Goal: Information Seeking & Learning: Learn about a topic

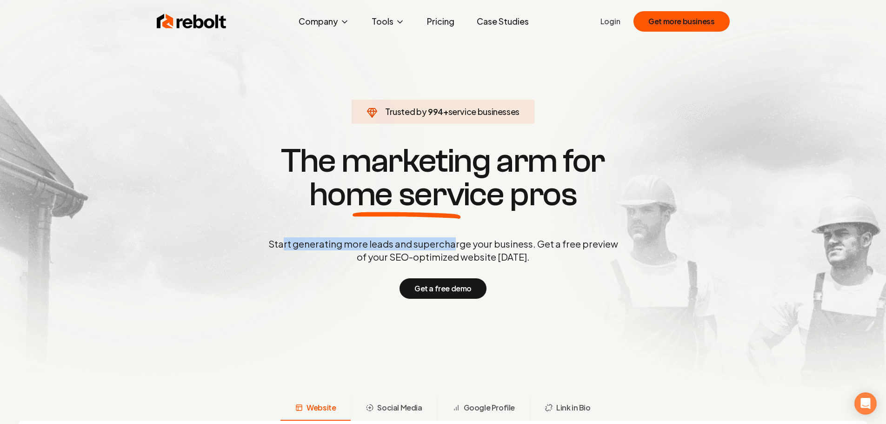
drag, startPoint x: 284, startPoint y: 246, endPoint x: 467, endPoint y: 248, distance: 182.4
click at [467, 248] on p "Start generating more leads and supercharge your business. Get a free preview o…" at bounding box center [444, 250] width 354 height 26
drag, startPoint x: 571, startPoint y: 242, endPoint x: 338, endPoint y: 246, distance: 233.1
click at [338, 246] on p "Start generating more leads and supercharge your business. Get a free preview o…" at bounding box center [444, 250] width 354 height 26
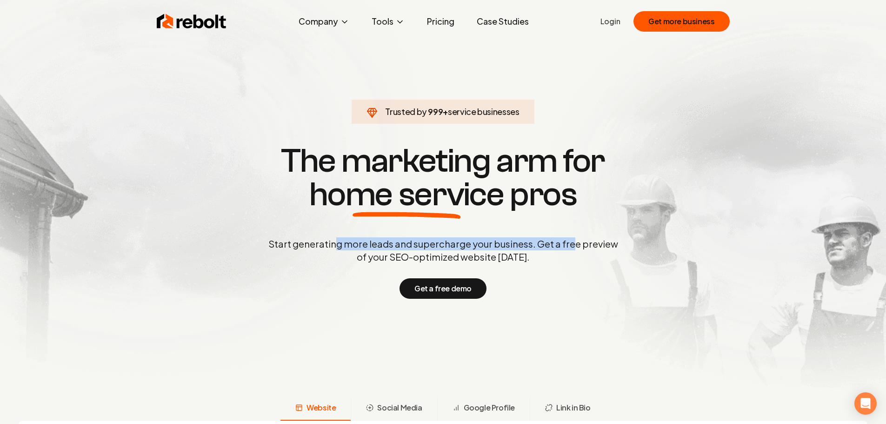
click at [338, 246] on p "Start generating more leads and supercharge your business. Get a free preview o…" at bounding box center [444, 250] width 354 height 26
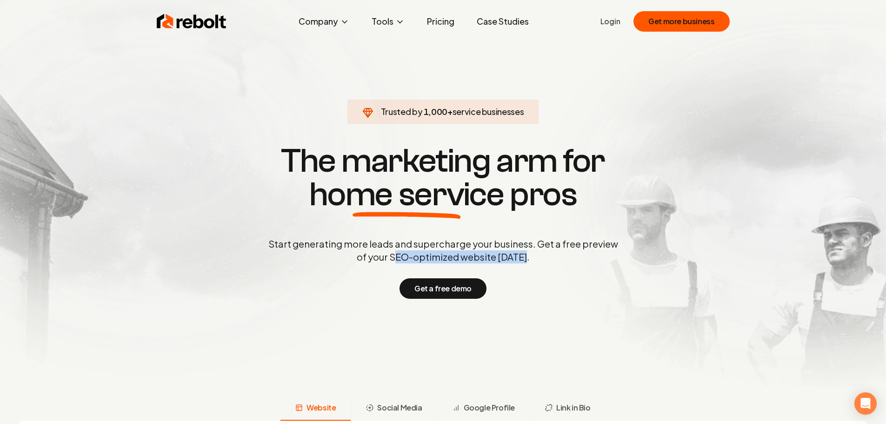
drag, startPoint x: 549, startPoint y: 255, endPoint x: 294, endPoint y: 243, distance: 255.2
click at [294, 243] on p "Start generating more leads and supercharge your business. Get a free preview o…" at bounding box center [444, 250] width 354 height 26
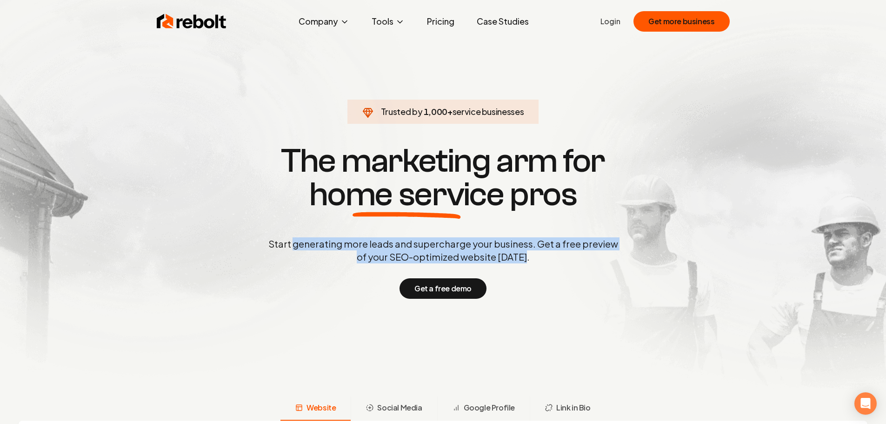
click at [294, 244] on p "Start generating more leads and supercharge your business. Get a free preview o…" at bounding box center [444, 250] width 354 height 26
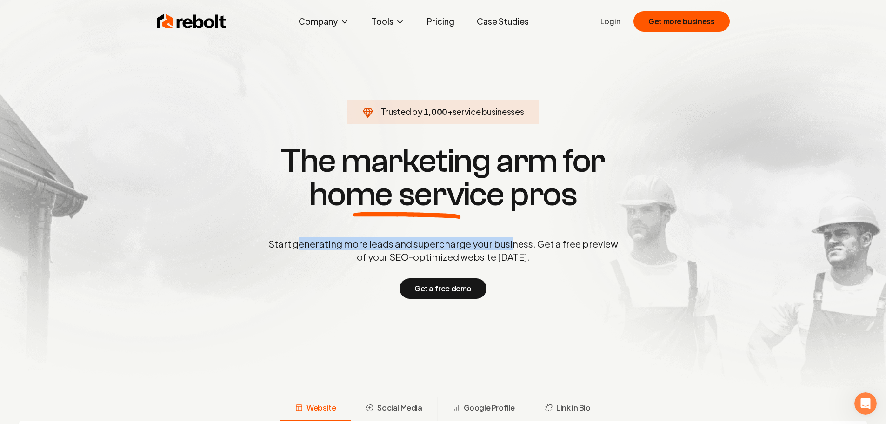
drag, startPoint x: 300, startPoint y: 240, endPoint x: 536, endPoint y: 248, distance: 236.0
click at [535, 248] on p "Start generating more leads and supercharge your business. Get a free preview o…" at bounding box center [444, 250] width 354 height 26
click at [536, 248] on p "Start generating more leads and supercharge your business. Get a free preview o…" at bounding box center [444, 250] width 354 height 26
drag, startPoint x: 572, startPoint y: 244, endPoint x: 392, endPoint y: 248, distance: 179.6
click at [394, 248] on p "Start generating more leads and supercharge your business. Get a free preview o…" at bounding box center [444, 250] width 354 height 26
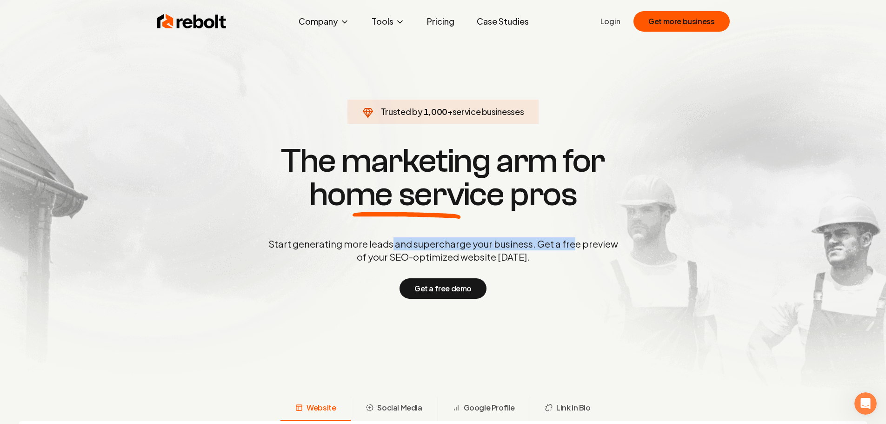
click at [392, 248] on p "Start generating more leads and supercharge your business. Get a free preview o…" at bounding box center [444, 250] width 354 height 26
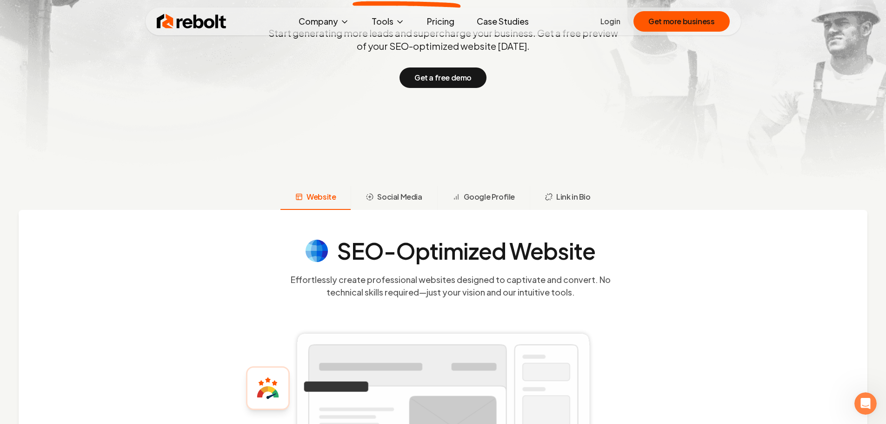
scroll to position [233, 0]
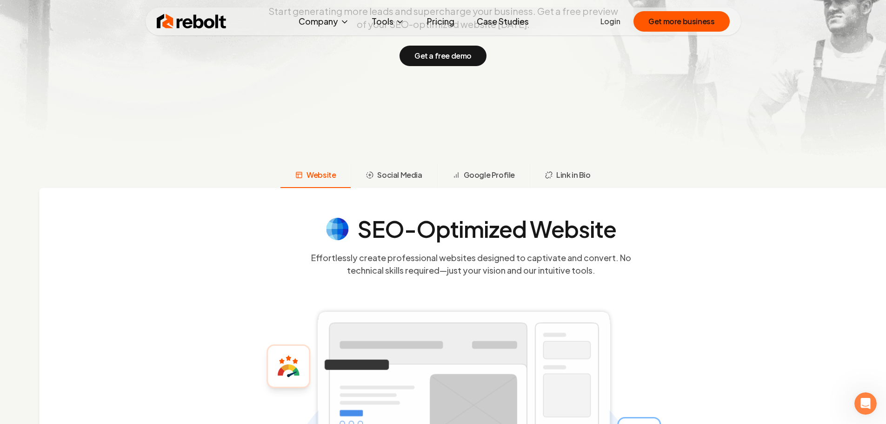
drag, startPoint x: 315, startPoint y: 258, endPoint x: 520, endPoint y: 261, distance: 204.3
click at [520, 261] on icon at bounding box center [463, 399] width 357 height 302
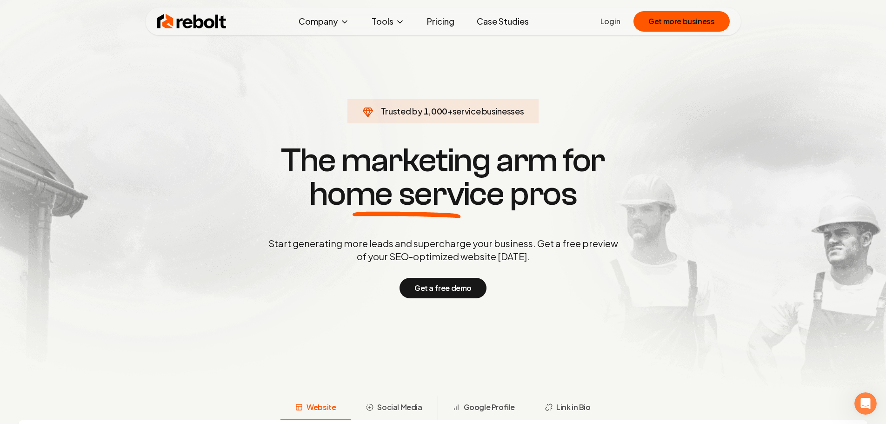
scroll to position [0, 0]
click at [443, 20] on link "Pricing" at bounding box center [441, 21] width 42 height 19
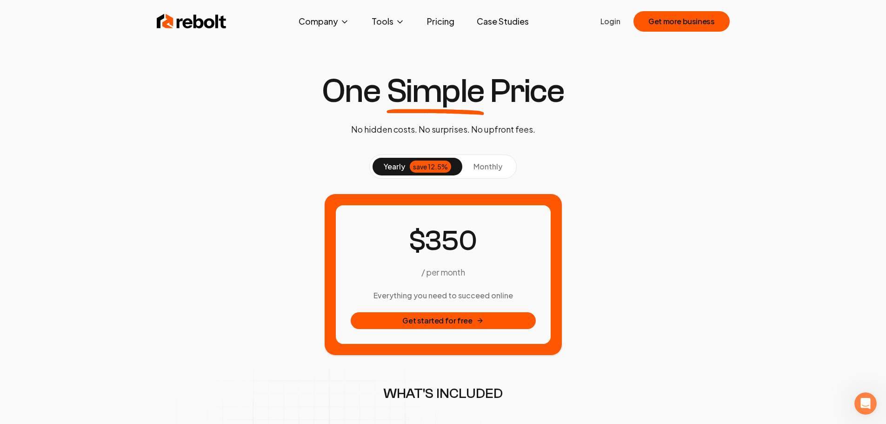
click at [484, 161] on span "monthly" at bounding box center [488, 166] width 29 height 10
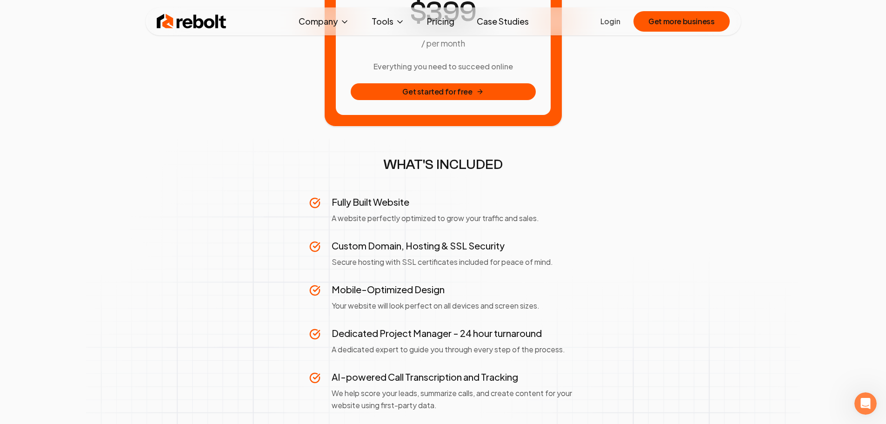
scroll to position [233, 0]
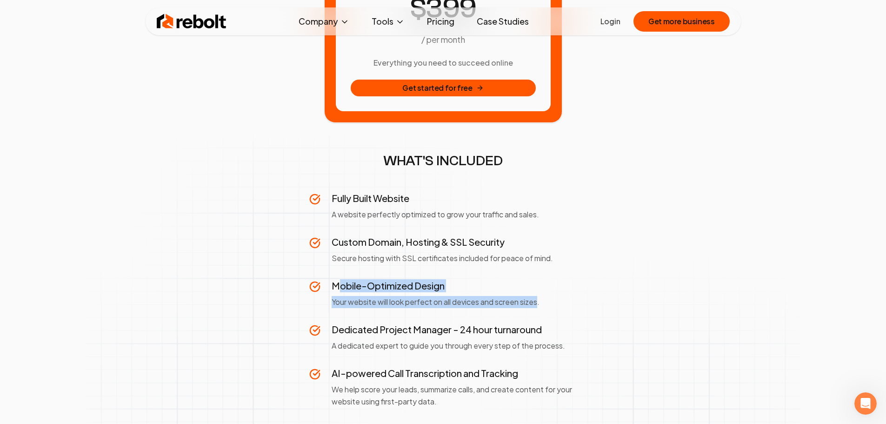
drag, startPoint x: 507, startPoint y: 301, endPoint x: 568, endPoint y: 305, distance: 61.1
click at [561, 305] on div "Mobile-Optimized Design Your website will look perfect on all devices and scree…" at bounding box center [455, 293] width 246 height 29
click at [568, 305] on p "Your website will look perfect on all devices and screen sizes." at bounding box center [455, 302] width 246 height 12
drag, startPoint x: 570, startPoint y: 304, endPoint x: 301, endPoint y: 281, distance: 269.9
click at [301, 281] on section "yearly save 12.5% monthly / per month Everything you need to succeed online Get…" at bounding box center [443, 382] width 581 height 920
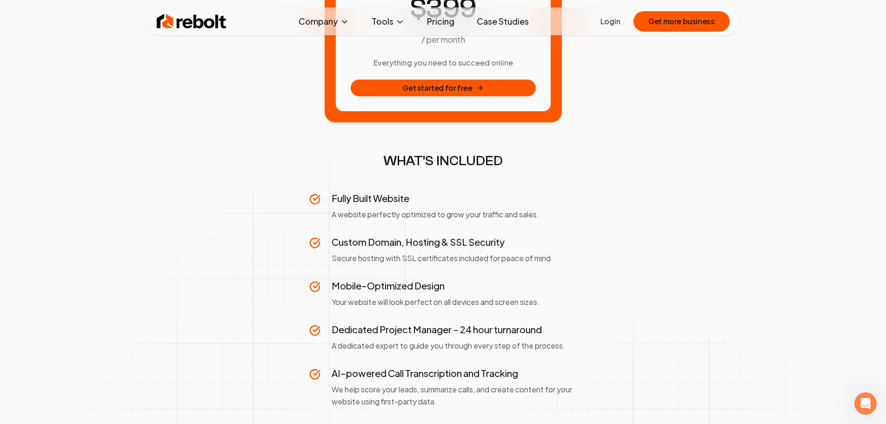
click at [297, 280] on section "yearly save 12.5% monthly / per month Everything you need to succeed online Get…" at bounding box center [443, 382] width 581 height 920
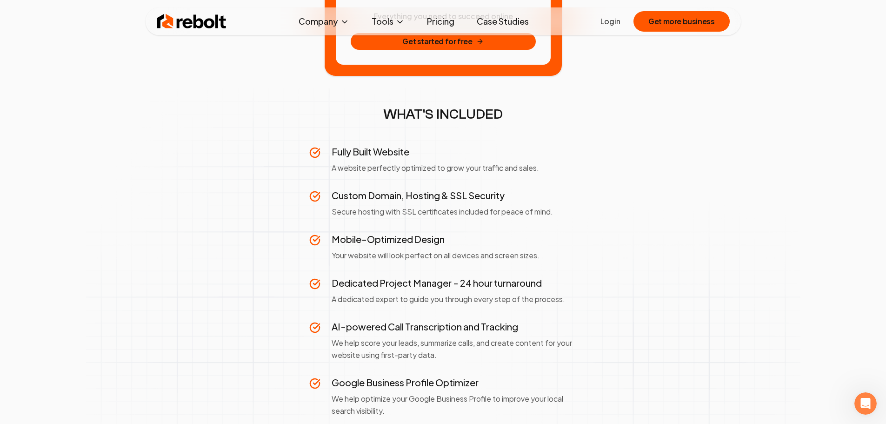
scroll to position [326, 0]
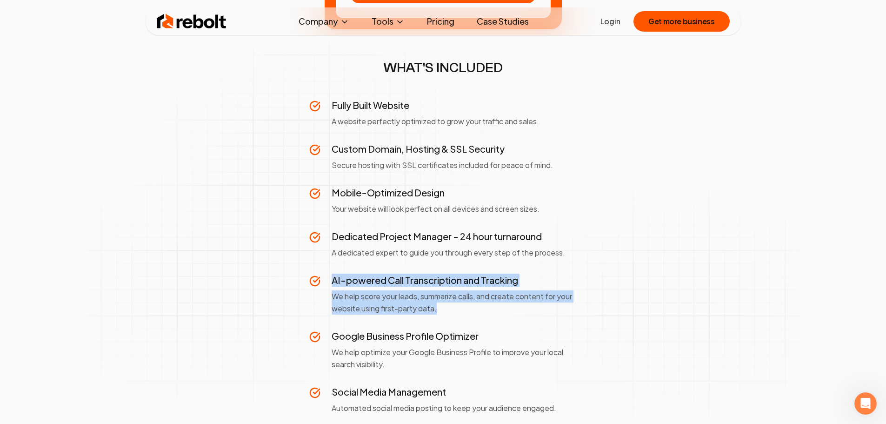
drag, startPoint x: 329, startPoint y: 281, endPoint x: 499, endPoint y: 308, distance: 171.9
click at [499, 308] on div "AI-powered Call Transcription and Tracking We help score your leads, summarize …" at bounding box center [443, 294] width 268 height 41
click at [499, 308] on p "We help score your leads, summarize calls, and create content for your website …" at bounding box center [455, 302] width 246 height 24
drag, startPoint x: 384, startPoint y: 301, endPoint x: 341, endPoint y: 288, distance: 45.0
click at [341, 288] on div "AI-powered Call Transcription and Tracking We help score your leads, summarize …" at bounding box center [455, 294] width 246 height 41
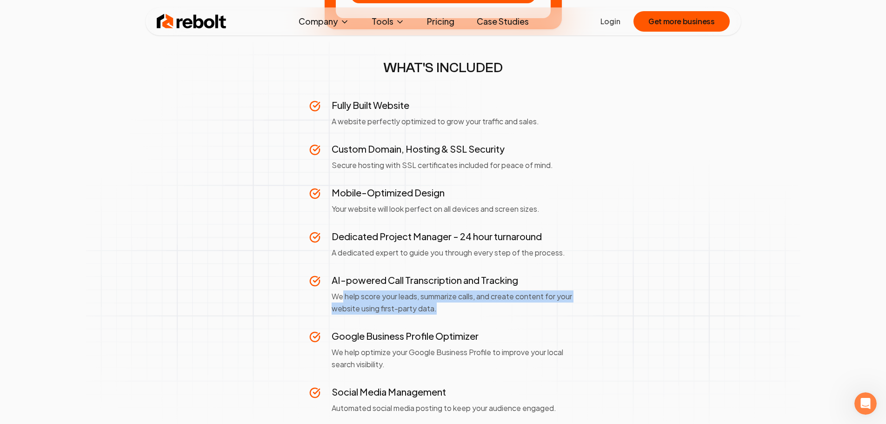
click at [341, 288] on div "AI-powered Call Transcription and Tracking We help score your leads, summarize …" at bounding box center [455, 294] width 246 height 41
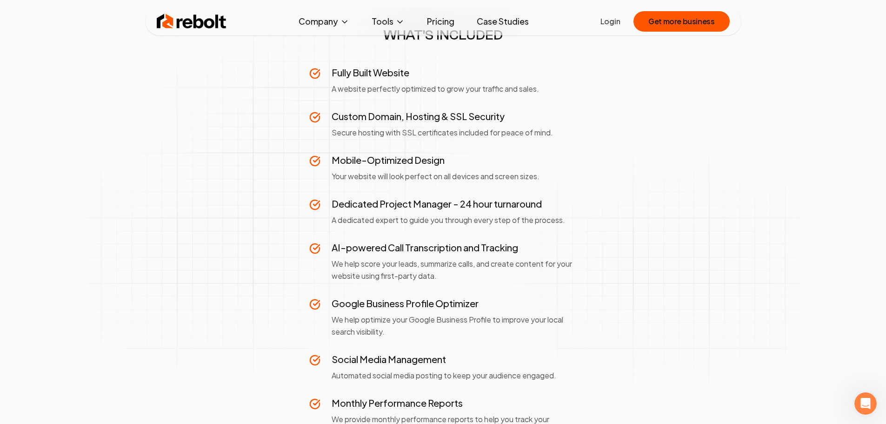
scroll to position [372, 0]
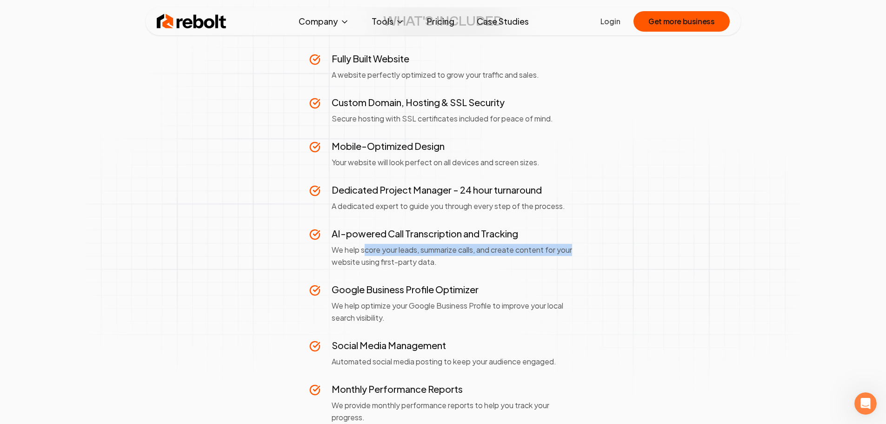
drag, startPoint x: 366, startPoint y: 251, endPoint x: 600, endPoint y: 253, distance: 234.0
click at [600, 253] on section "yearly save 12.5% monthly / per month Everything you need to succeed online Get…" at bounding box center [443, 242] width 581 height 920
drag, startPoint x: 401, startPoint y: 240, endPoint x: 392, endPoint y: 240, distance: 8.8
click at [393, 240] on section "yearly save 12.5% monthly / per month Everything you need to succeed online Get…" at bounding box center [443, 242] width 581 height 920
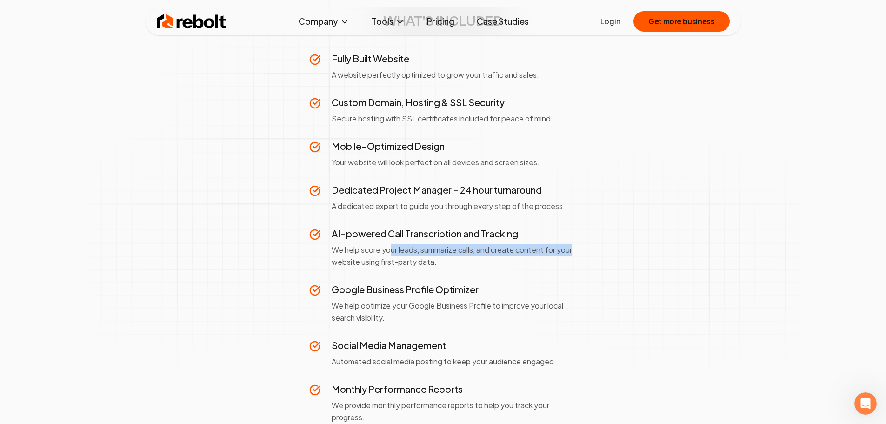
click at [392, 240] on div "AI-powered Call Transcription and Tracking We help score your leads, summarize …" at bounding box center [455, 247] width 246 height 41
drag, startPoint x: 329, startPoint y: 252, endPoint x: 606, endPoint y: 256, distance: 276.4
click at [562, 256] on div "AI-powered Call Transcription and Tracking We help score your leads, summarize …" at bounding box center [443, 247] width 268 height 41
click at [606, 256] on section "yearly save 12.5% monthly / per month Everything you need to succeed online Get…" at bounding box center [443, 242] width 581 height 920
drag, startPoint x: 483, startPoint y: 259, endPoint x: 397, endPoint y: 243, distance: 87.0
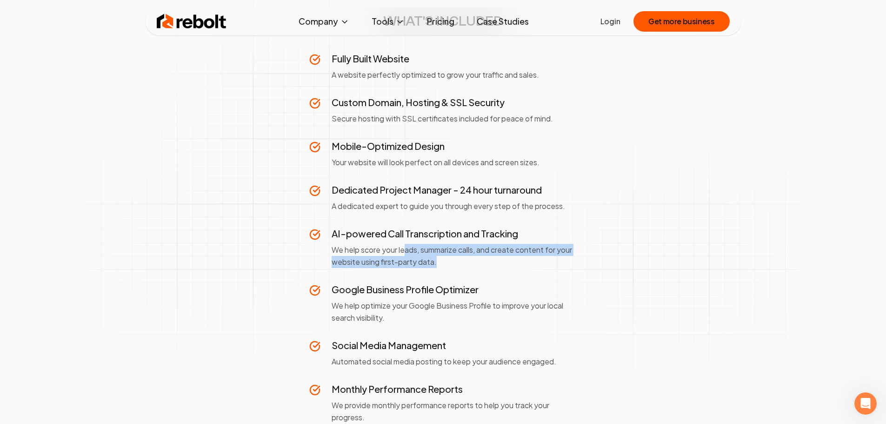
click at [401, 244] on p "We help score your leads, summarize calls, and create content for your website …" at bounding box center [455, 256] width 246 height 24
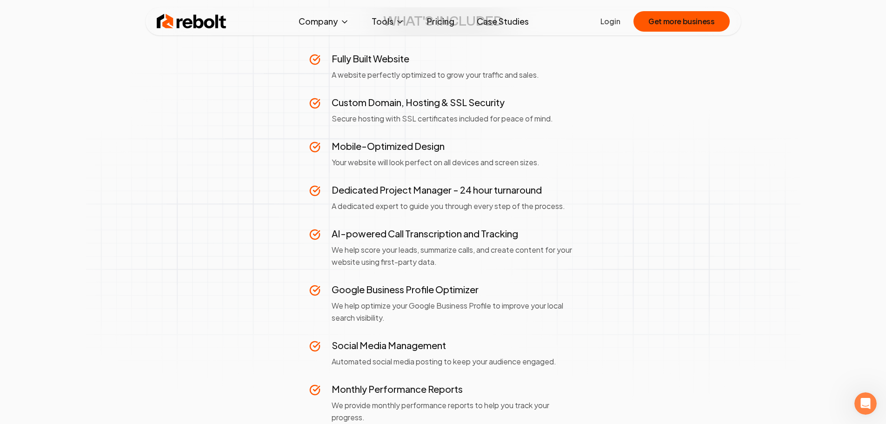
click at [397, 243] on div "AI-powered Call Transcription and Tracking We help score your leads, summarize …" at bounding box center [455, 247] width 246 height 41
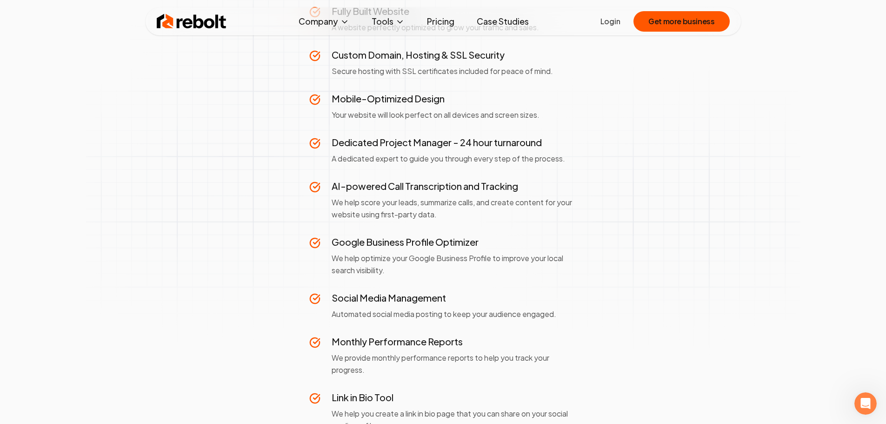
scroll to position [465, 0]
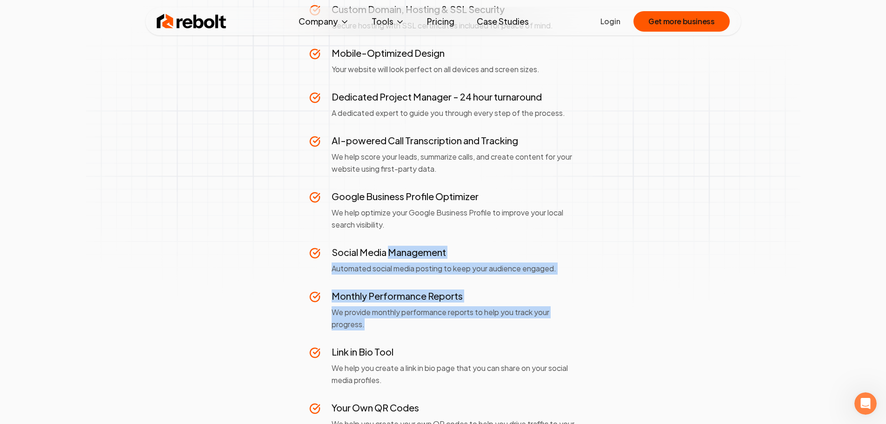
drag, startPoint x: 467, startPoint y: 336, endPoint x: 386, endPoint y: 214, distance: 146.3
click at [387, 218] on div "Fully Built Website A website perfectly optimized to grow your traffic and sale…" at bounding box center [443, 284] width 268 height 650
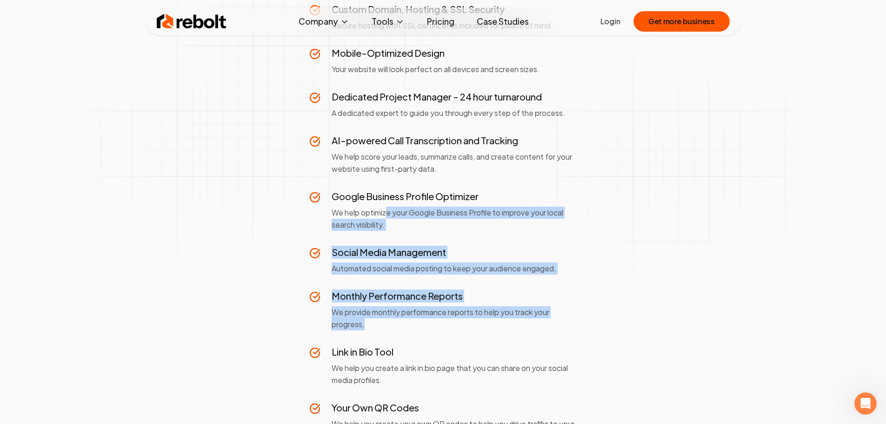
click at [386, 204] on div "Google Business Profile Optimizer We help optimize your Google Business Profile…" at bounding box center [455, 210] width 246 height 41
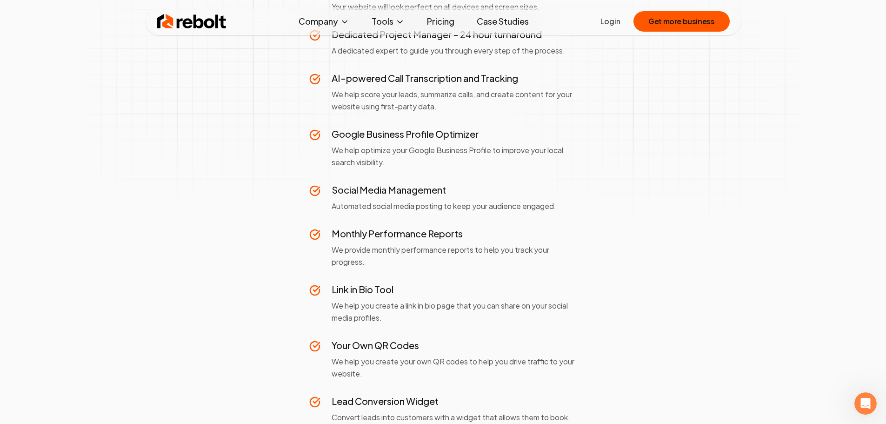
scroll to position [605, 0]
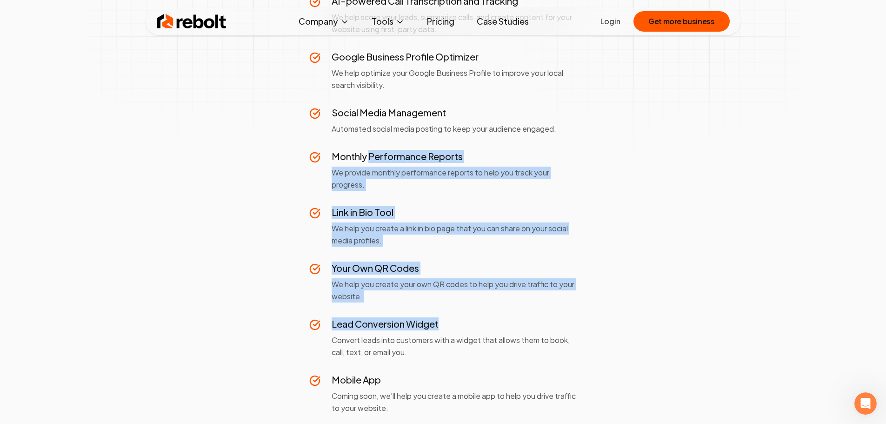
drag, startPoint x: 475, startPoint y: 321, endPoint x: 372, endPoint y: 146, distance: 203.3
click at [371, 146] on div "Fully Built Website A website perfectly optimized to grow your traffic and sale…" at bounding box center [443, 144] width 268 height 650
click at [372, 146] on div "Fully Built Website A website perfectly optimized to grow your traffic and sale…" at bounding box center [443, 144] width 268 height 650
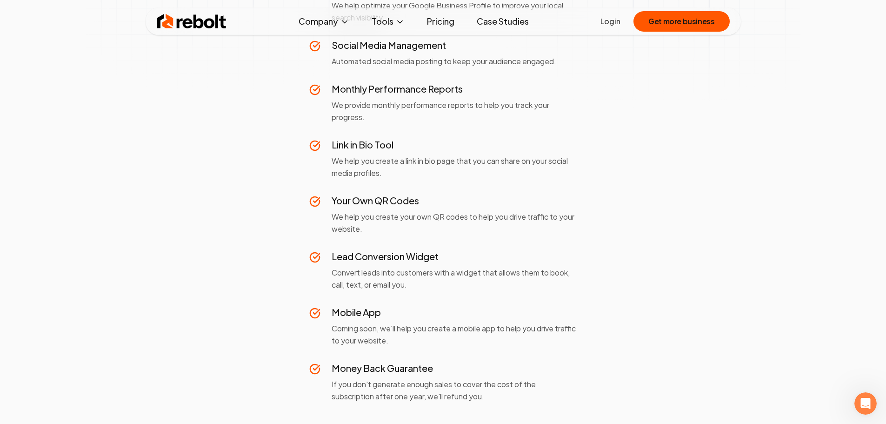
scroll to position [791, 0]
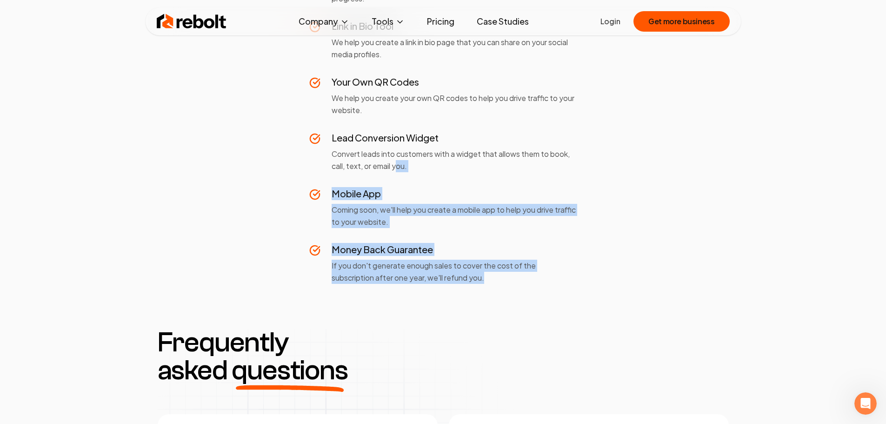
drag, startPoint x: 519, startPoint y: 302, endPoint x: 383, endPoint y: 137, distance: 214.1
click at [383, 137] on div "One Simple Price No hidden costs. No surprises. No upfront fees. yearly save 12…" at bounding box center [443, 315] width 886 height 2153
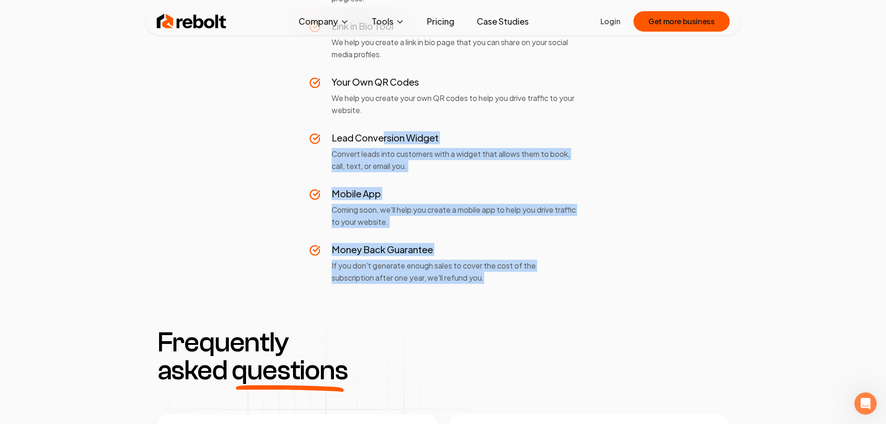
click at [383, 137] on h3 "Lead Conversion Widget" at bounding box center [455, 137] width 246 height 13
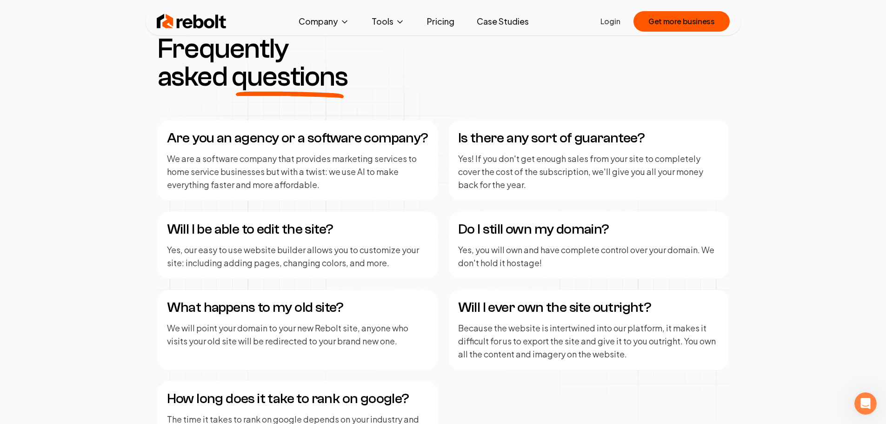
scroll to position [1117, 0]
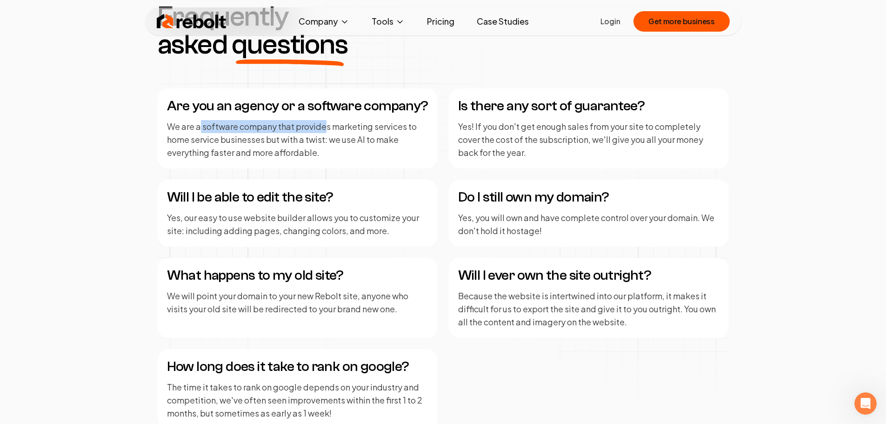
drag, startPoint x: 199, startPoint y: 127, endPoint x: 342, endPoint y: 132, distance: 142.9
click at [341, 132] on p "We are a software company that provides marketing services to home service busi…" at bounding box center [297, 139] width 261 height 39
click at [342, 132] on p "We are a software company that provides marketing services to home service busi…" at bounding box center [297, 139] width 261 height 39
drag, startPoint x: 419, startPoint y: 127, endPoint x: 291, endPoint y: 126, distance: 127.9
click at [291, 126] on p "We are a software company that provides marketing services to home service busi…" at bounding box center [297, 139] width 261 height 39
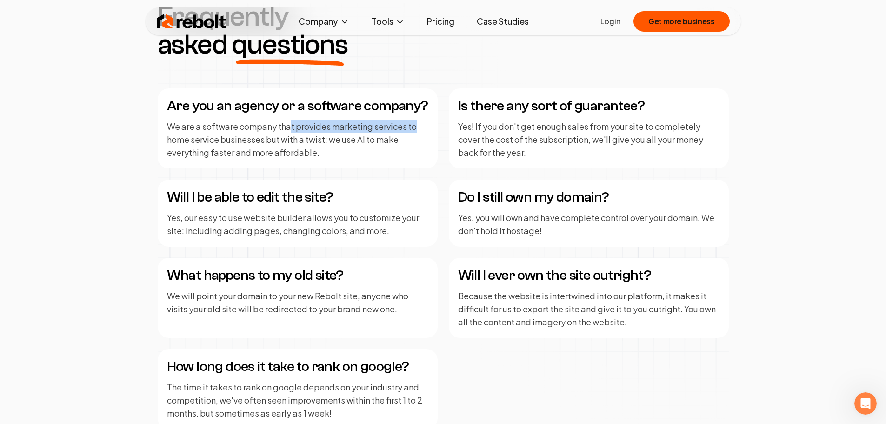
click at [291, 126] on p "We are a software company that provides marketing services to home service busi…" at bounding box center [297, 139] width 261 height 39
drag, startPoint x: 173, startPoint y: 143, endPoint x: 378, endPoint y: 148, distance: 205.2
click at [368, 147] on p "We are a software company that provides marketing services to home service busi…" at bounding box center [297, 139] width 261 height 39
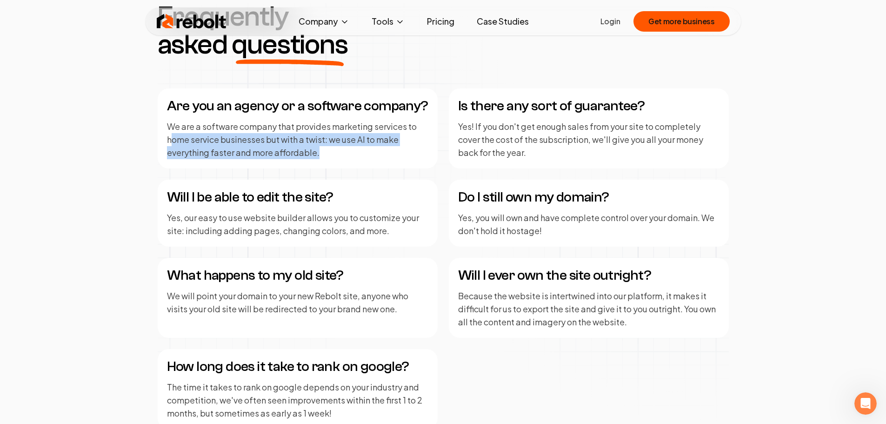
click at [378, 148] on p "We are a software company that provides marketing services to home service busi…" at bounding box center [297, 139] width 261 height 39
drag, startPoint x: 402, startPoint y: 139, endPoint x: 245, endPoint y: 137, distance: 156.3
click at [246, 137] on p "We are a software company that provides marketing services to home service busi…" at bounding box center [297, 139] width 261 height 39
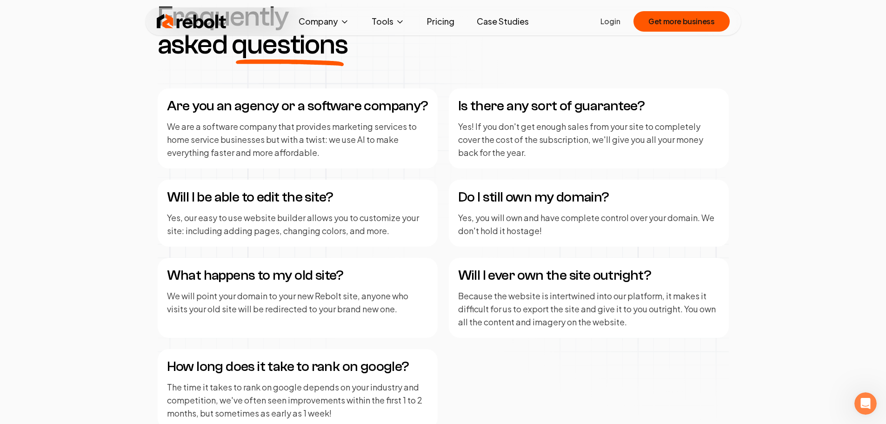
click at [245, 137] on p "We are a software company that provides marketing services to home service busi…" at bounding box center [297, 139] width 261 height 39
click at [314, 151] on p "We are a software company that provides marketing services to home service busi…" at bounding box center [297, 139] width 261 height 39
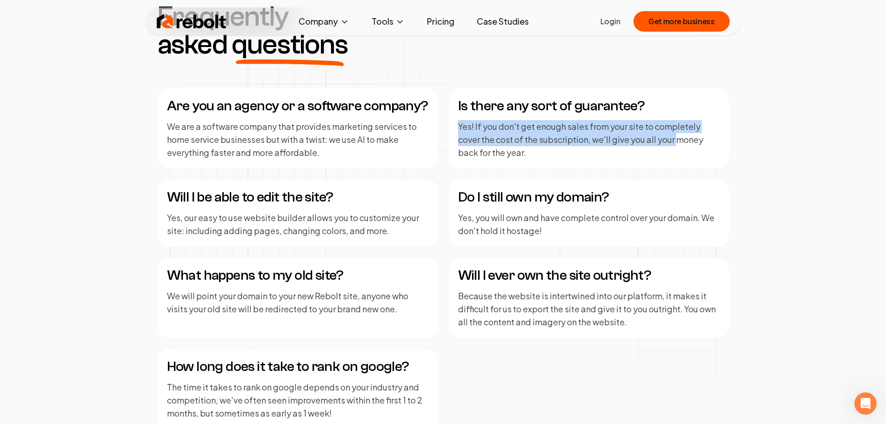
drag, startPoint x: 459, startPoint y: 128, endPoint x: 676, endPoint y: 140, distance: 217.1
click at [676, 140] on p "Yes! If you don't get enough sales from your site to completely cover the cost …" at bounding box center [588, 139] width 261 height 39
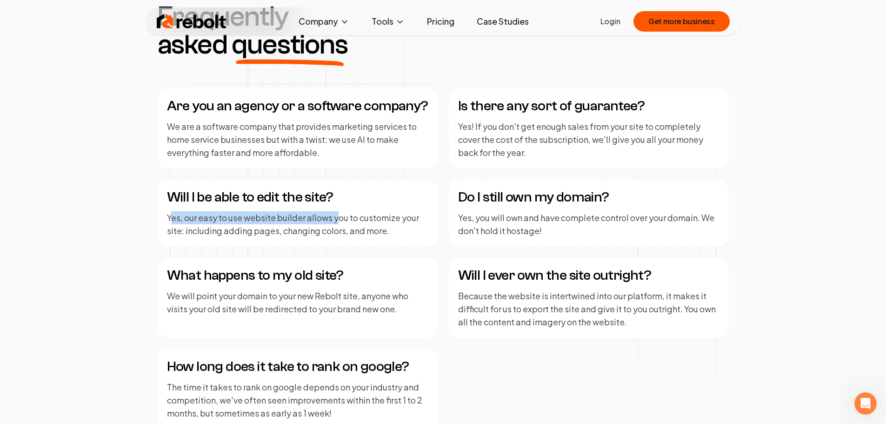
drag, startPoint x: 174, startPoint y: 215, endPoint x: 389, endPoint y: 220, distance: 215.5
click at [387, 220] on p "Yes, our easy to use website builder allows you to customize your site: includi…" at bounding box center [297, 224] width 261 height 26
click at [392, 220] on p "Yes, our easy to use website builder allows you to customize your site: includi…" at bounding box center [297, 224] width 261 height 26
drag, startPoint x: 426, startPoint y: 216, endPoint x: 250, endPoint y: 214, distance: 175.4
click at [250, 214] on p "Yes, our easy to use website builder allows you to customize your site: includi…" at bounding box center [297, 224] width 261 height 26
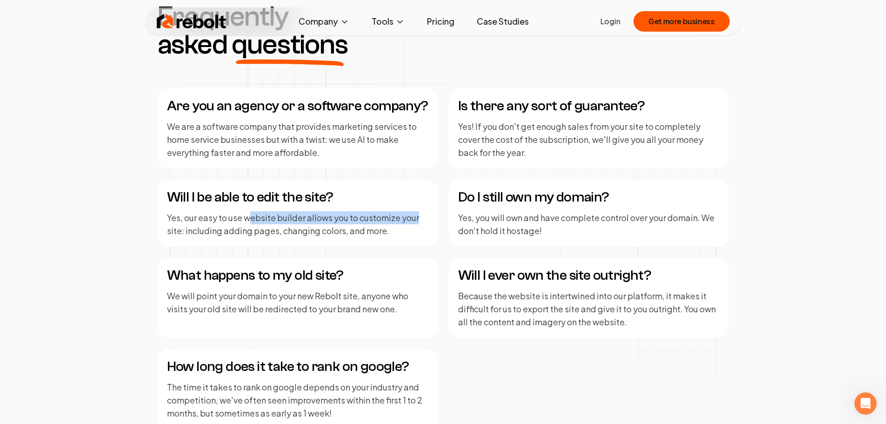
click at [250, 214] on p "Yes, our easy to use website builder allows you to customize your site: includi…" at bounding box center [297, 224] width 261 height 26
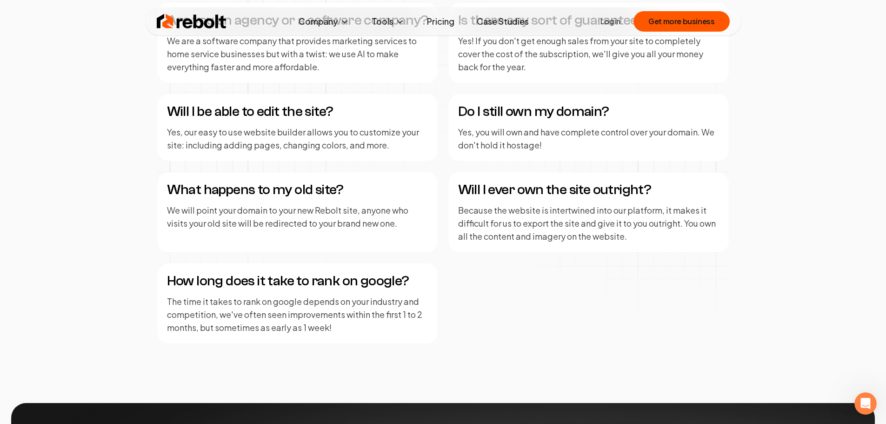
scroll to position [1210, 0]
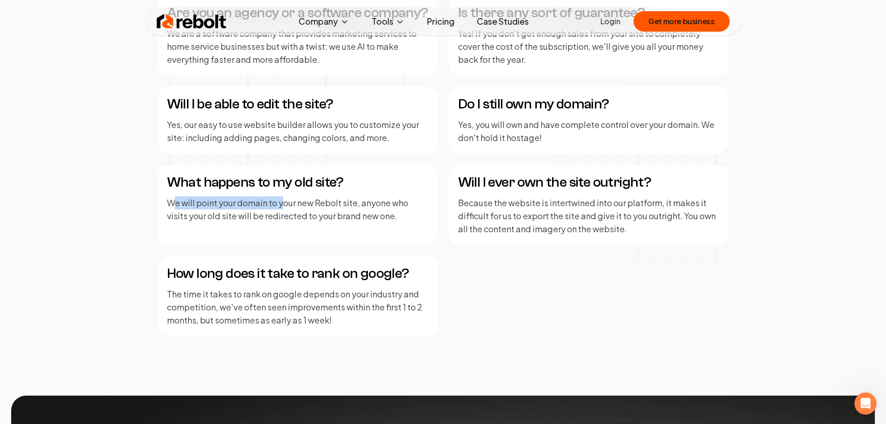
drag, startPoint x: 172, startPoint y: 204, endPoint x: 284, endPoint y: 205, distance: 112.1
click at [284, 205] on p "We will point your domain to your new Rebolt site, anyone who visits your old s…" at bounding box center [297, 209] width 261 height 26
drag, startPoint x: 364, startPoint y: 201, endPoint x: 208, endPoint y: 200, distance: 155.9
click at [208, 200] on p "We will point your domain to your new Rebolt site, anyone who visits your old s…" at bounding box center [297, 209] width 261 height 26
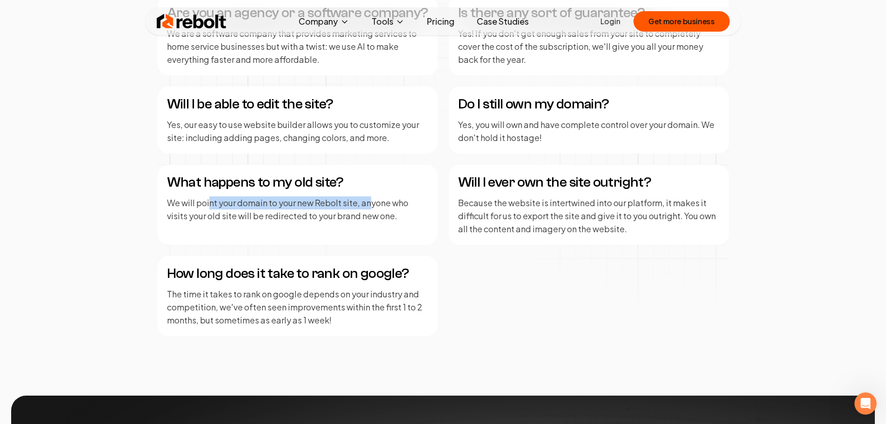
click at [208, 200] on p "We will point your domain to your new Rebolt site, anyone who visits your old s…" at bounding box center [297, 209] width 261 height 26
drag, startPoint x: 270, startPoint y: 199, endPoint x: 254, endPoint y: 199, distance: 15.4
click at [254, 199] on p "We will point your domain to your new Rebolt site, anyone who visits your old s…" at bounding box center [297, 209] width 261 height 26
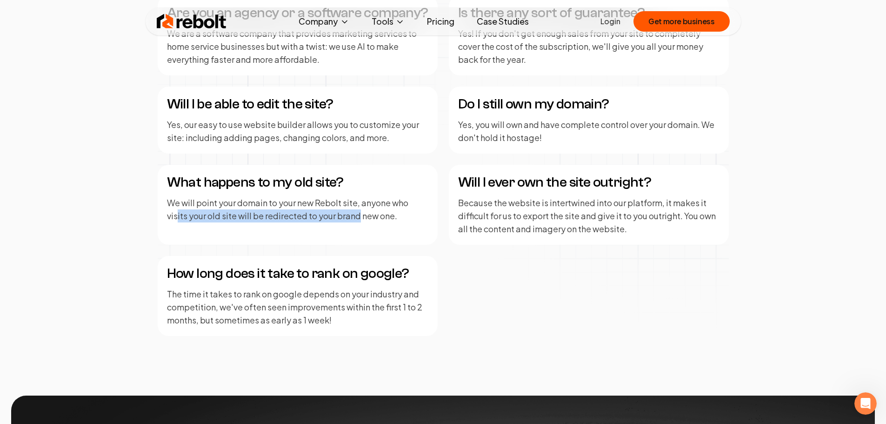
drag, startPoint x: 178, startPoint y: 220, endPoint x: 367, endPoint y: 220, distance: 188.4
click at [367, 220] on p "We will point your domain to your new Rebolt site, anyone who visits your old s…" at bounding box center [297, 209] width 261 height 26
drag, startPoint x: 415, startPoint y: 216, endPoint x: 225, endPoint y: 210, distance: 189.9
click at [227, 210] on p "We will point your domain to your new Rebolt site, anyone who visits your old s…" at bounding box center [297, 209] width 261 height 26
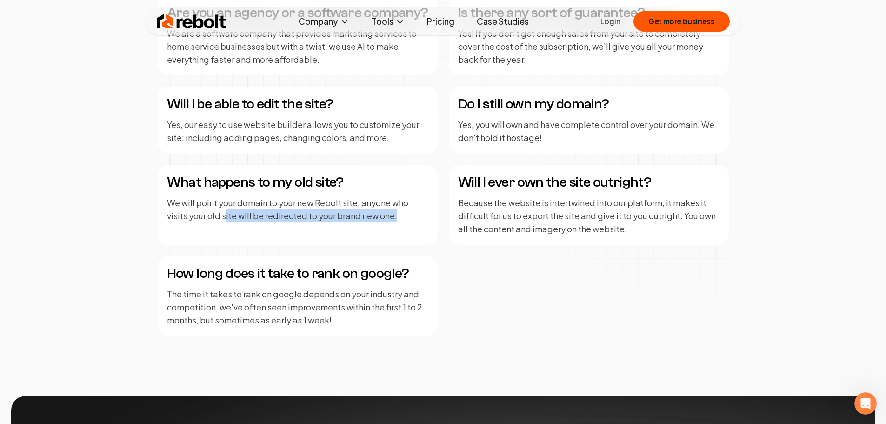
click at [225, 210] on p "We will point your domain to your new Rebolt site, anyone who visits your old s…" at bounding box center [297, 209] width 261 height 26
click at [544, 198] on p "Because the website is intertwined into our platform, it makes it difficult for…" at bounding box center [588, 215] width 261 height 39
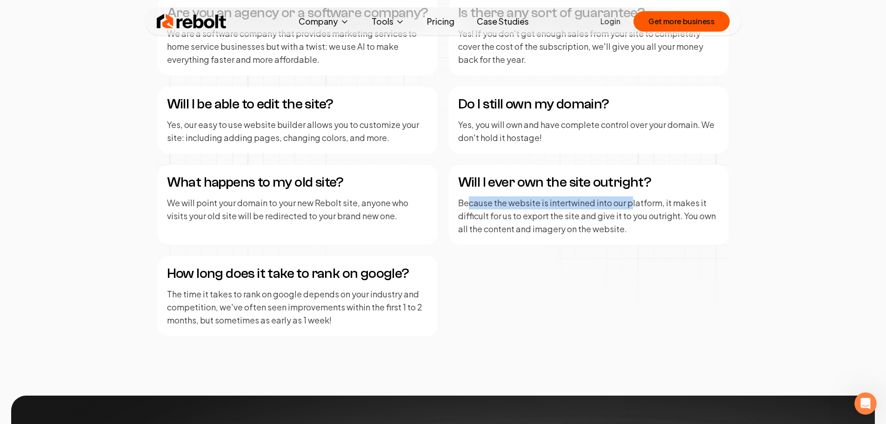
drag, startPoint x: 468, startPoint y: 202, endPoint x: 636, endPoint y: 206, distance: 167.5
click at [636, 206] on p "Because the website is intertwined into our platform, it makes it difficult for…" at bounding box center [588, 215] width 261 height 39
drag, startPoint x: 685, startPoint y: 206, endPoint x: 463, endPoint y: 199, distance: 222.0
click at [463, 199] on p "Because the website is intertwined into our platform, it makes it difficult for…" at bounding box center [588, 215] width 261 height 39
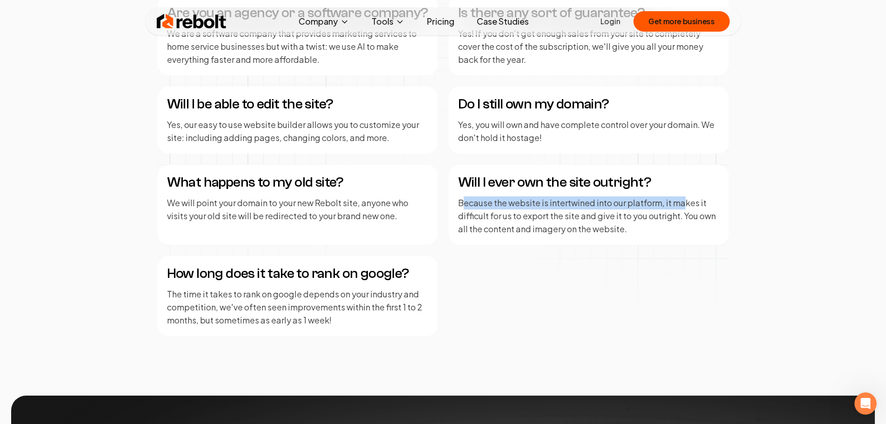
click at [463, 199] on p "Because the website is intertwined into our platform, it makes it difficult for…" at bounding box center [588, 215] width 261 height 39
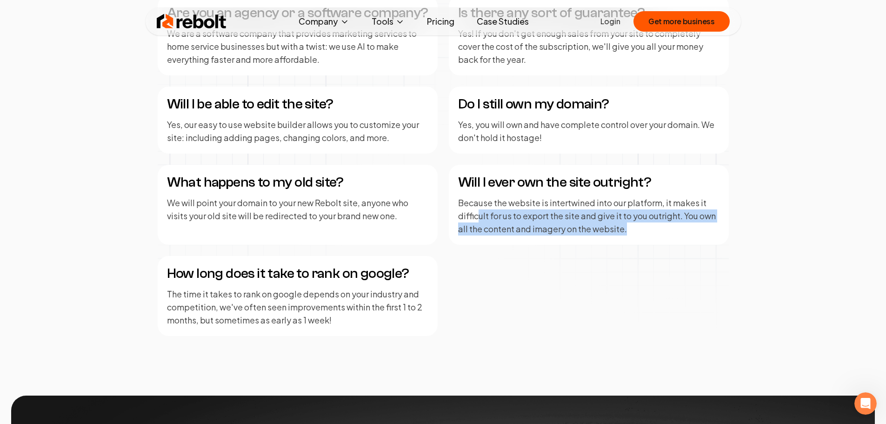
drag, startPoint x: 486, startPoint y: 219, endPoint x: 677, endPoint y: 226, distance: 191.4
click at [677, 226] on p "Because the website is intertwined into our platform, it makes it difficult for…" at bounding box center [588, 215] width 261 height 39
click at [658, 223] on p "Because the website is intertwined into our platform, it makes it difficult for…" at bounding box center [588, 215] width 261 height 39
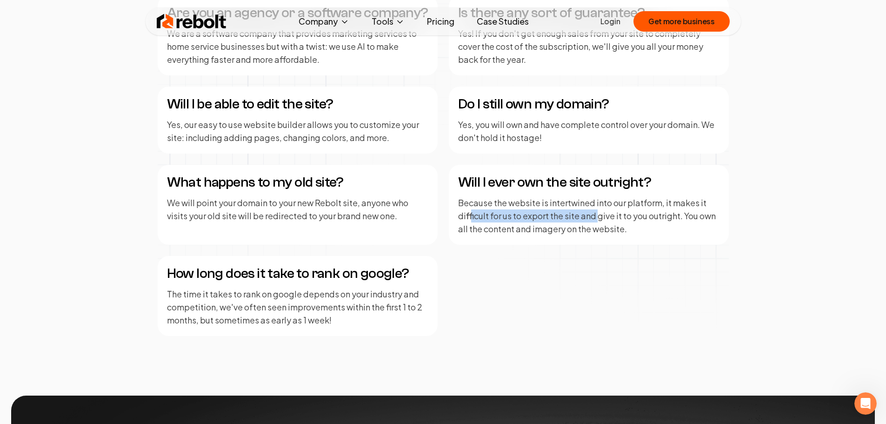
drag, startPoint x: 472, startPoint y: 214, endPoint x: 617, endPoint y: 221, distance: 145.8
click at [612, 221] on p "Because the website is intertwined into our platform, it makes it difficult for…" at bounding box center [588, 215] width 261 height 39
click at [616, 221] on p "Because the website is intertwined into our platform, it makes it difficult for…" at bounding box center [588, 215] width 261 height 39
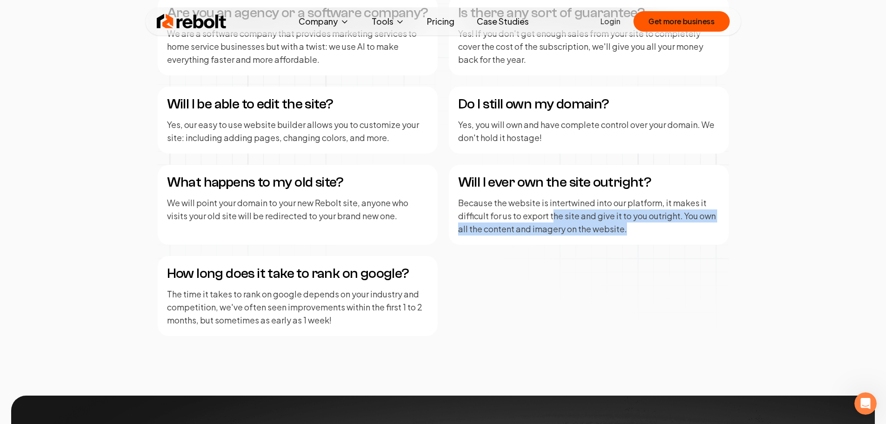
drag, startPoint x: 657, startPoint y: 227, endPoint x: 482, endPoint y: 207, distance: 175.6
click at [495, 209] on p "Because the website is intertwined into our platform, it makes it difficult for…" at bounding box center [588, 215] width 261 height 39
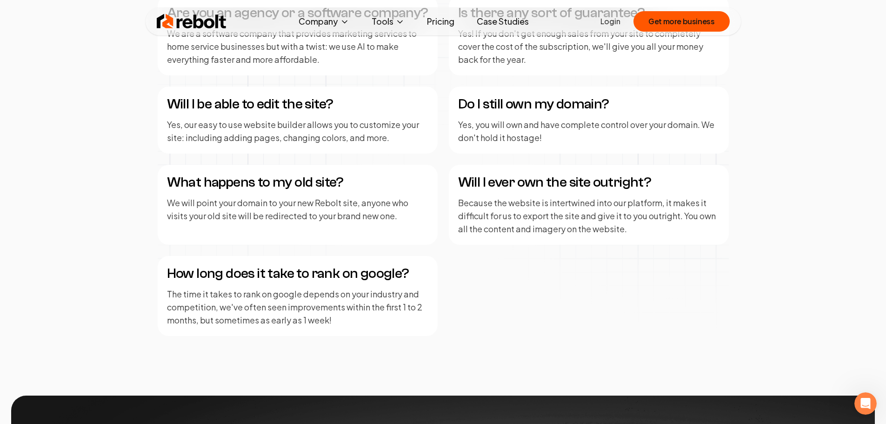
click at [482, 207] on p "Because the website is intertwined into our platform, it makes it difficult for…" at bounding box center [588, 215] width 261 height 39
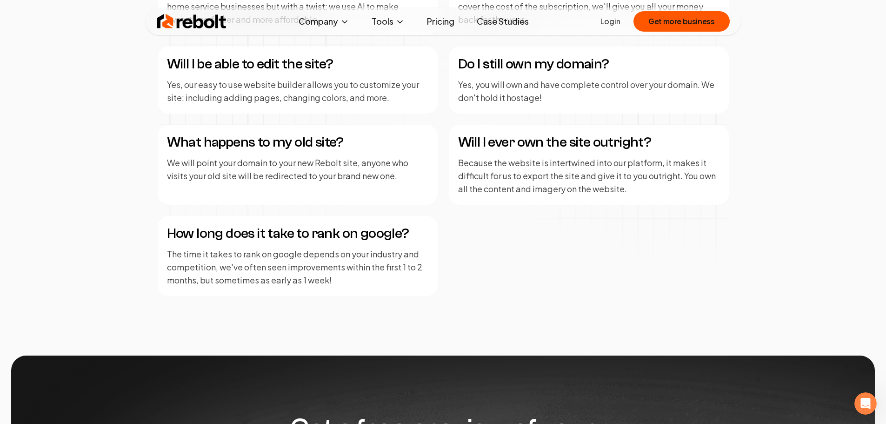
scroll to position [1303, 0]
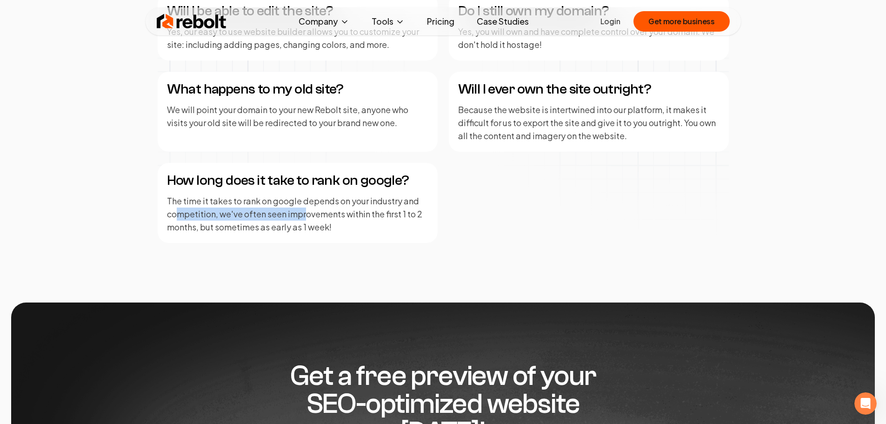
drag, startPoint x: 258, startPoint y: 214, endPoint x: 391, endPoint y: 215, distance: 133.5
click at [391, 215] on p "The time it takes to rank on google depends on your industry and competition, w…" at bounding box center [297, 213] width 261 height 39
drag, startPoint x: 391, startPoint y: 215, endPoint x: 415, endPoint y: 213, distance: 23.4
click at [391, 216] on p "The time it takes to rank on google depends on your industry and competition, w…" at bounding box center [297, 213] width 261 height 39
drag, startPoint x: 321, startPoint y: 213, endPoint x: 259, endPoint y: 211, distance: 62.4
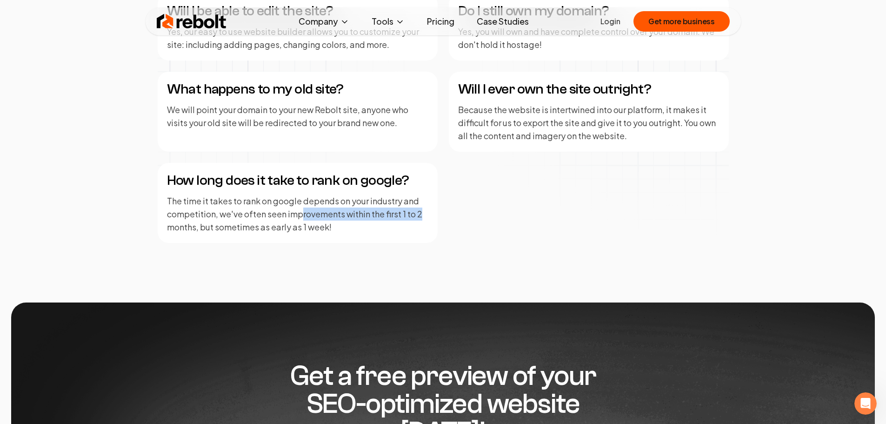
click at [261, 211] on div "How long does it take to rank on google? The time it takes to rank on google de…" at bounding box center [298, 203] width 280 height 80
click at [259, 211] on p "The time it takes to rank on google depends on your industry and competition, w…" at bounding box center [297, 213] width 261 height 39
drag, startPoint x: 243, startPoint y: 211, endPoint x: 214, endPoint y: 208, distance: 29.4
click at [215, 208] on p "The time it takes to rank on google depends on your industry and competition, w…" at bounding box center [297, 213] width 261 height 39
click at [214, 208] on p "The time it takes to rank on google depends on your industry and competition, w…" at bounding box center [297, 213] width 261 height 39
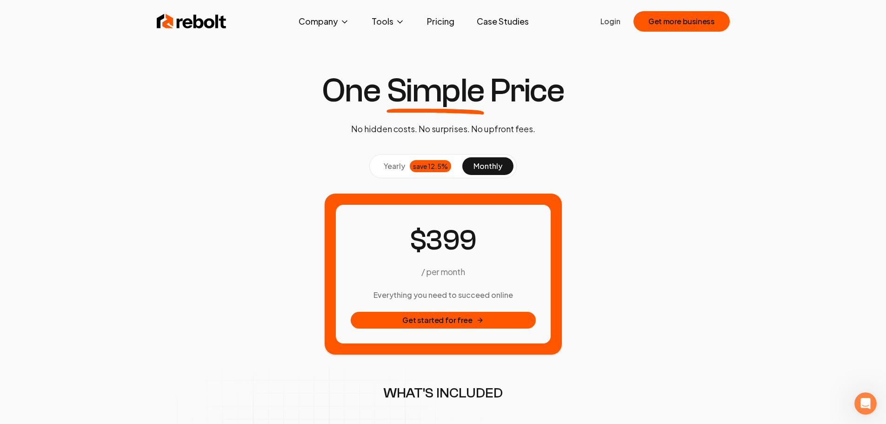
scroll to position [0, 0]
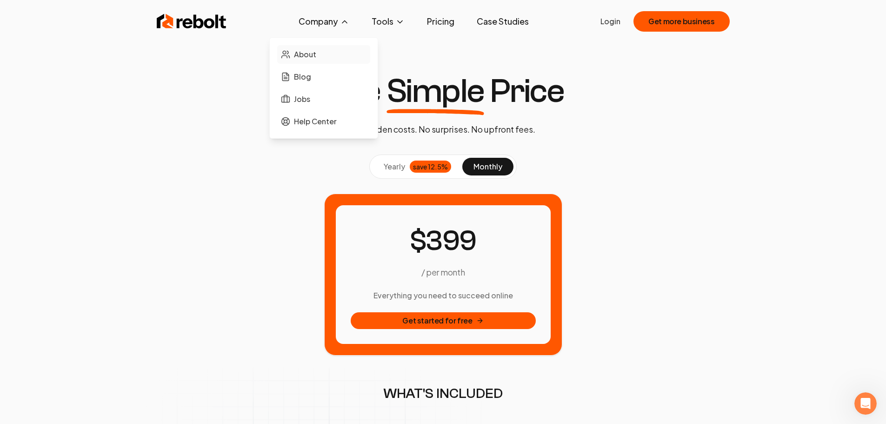
click at [316, 56] on span "About" at bounding box center [305, 54] width 22 height 11
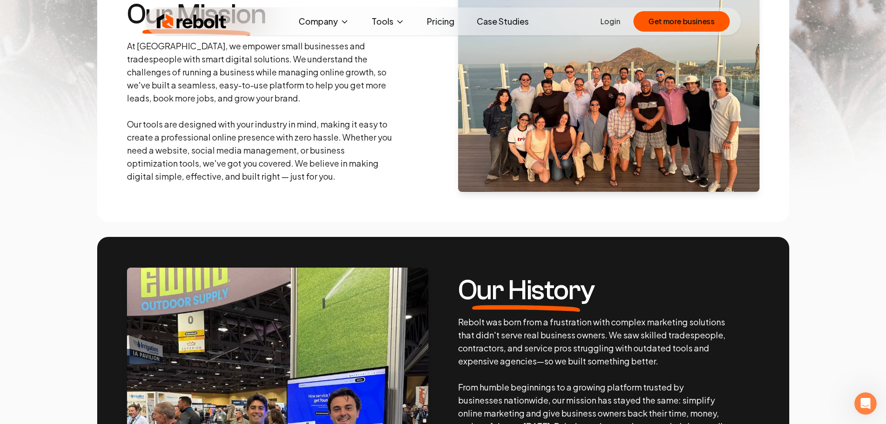
scroll to position [372, 0]
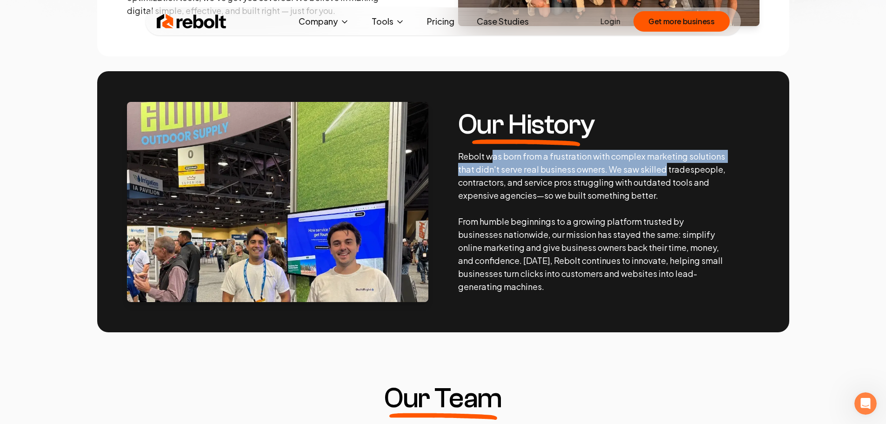
drag, startPoint x: 493, startPoint y: 162, endPoint x: 675, endPoint y: 163, distance: 181.4
click at [675, 163] on p "Rebolt was born from a frustration with complex marketing solutions that didn't…" at bounding box center [592, 221] width 268 height 143
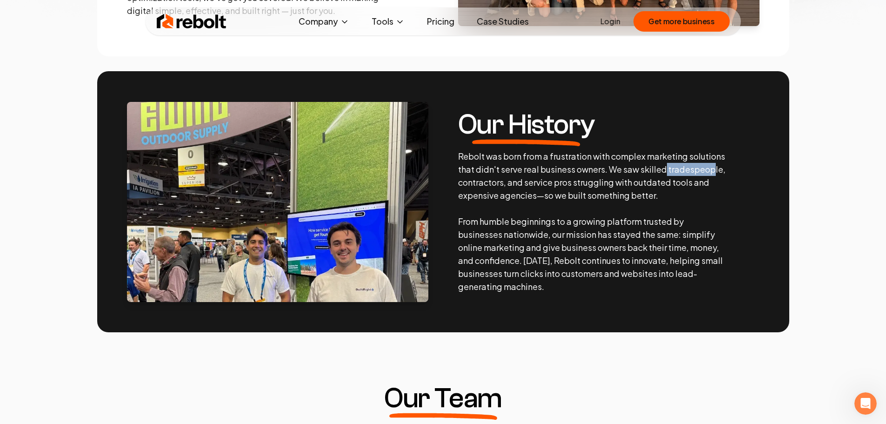
drag, startPoint x: 713, startPoint y: 169, endPoint x: 516, endPoint y: 162, distance: 197.4
click at [523, 162] on p "Rebolt was born from a frustration with complex marketing solutions that didn't…" at bounding box center [592, 221] width 268 height 143
click at [516, 162] on p "Rebolt was born from a frustration with complex marketing solutions that didn't…" at bounding box center [592, 221] width 268 height 143
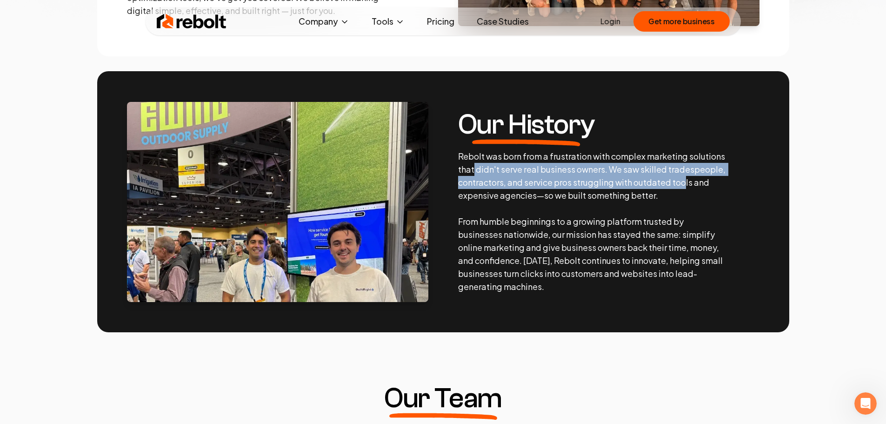
drag, startPoint x: 473, startPoint y: 170, endPoint x: 700, endPoint y: 182, distance: 227.8
click at [700, 182] on p "Rebolt was born from a frustration with complex marketing solutions that didn't…" at bounding box center [592, 221] width 268 height 143
click at [553, 172] on section "Our History Rebolt was born from a frustration with complex marketing solutions…" at bounding box center [443, 201] width 692 height 261
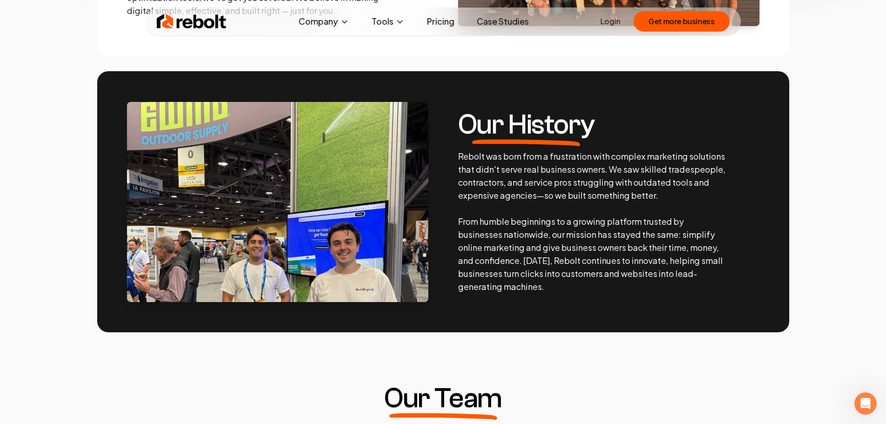
click at [551, 172] on p "Rebolt was born from a frustration with complex marketing solutions that didn't…" at bounding box center [592, 221] width 268 height 143
drag, startPoint x: 477, startPoint y: 186, endPoint x: 709, endPoint y: 184, distance: 232.2
click at [709, 184] on p "Rebolt was born from a frustration with complex marketing solutions that didn't…" at bounding box center [592, 221] width 268 height 143
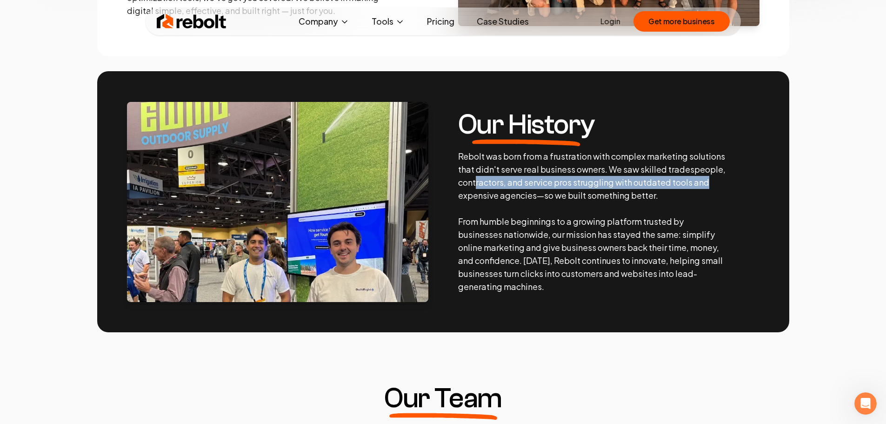
click at [709, 184] on p "Rebolt was born from a frustration with complex marketing solutions that didn't…" at bounding box center [592, 221] width 268 height 143
drag, startPoint x: 630, startPoint y: 181, endPoint x: 577, endPoint y: 176, distance: 53.3
click at [577, 176] on p "Rebolt was born from a frustration with complex marketing solutions that didn't…" at bounding box center [592, 221] width 268 height 143
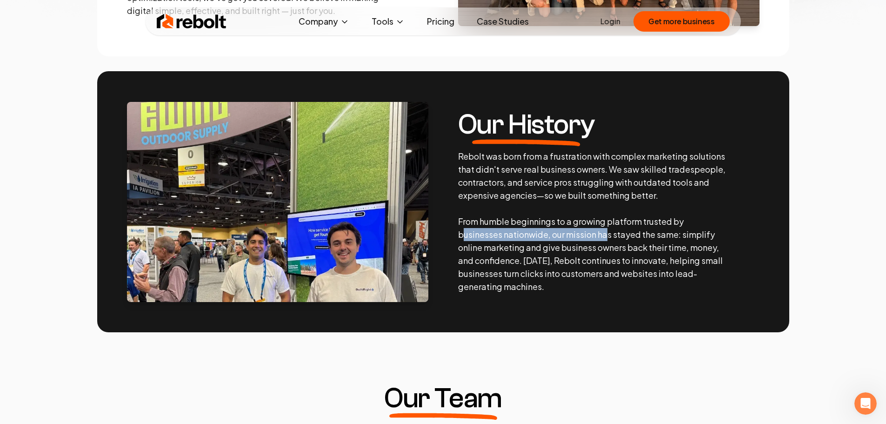
drag, startPoint x: 475, startPoint y: 229, endPoint x: 680, endPoint y: 248, distance: 205.1
click at [679, 248] on p "Rebolt was born from a frustration with complex marketing solutions that didn't…" at bounding box center [592, 221] width 268 height 143
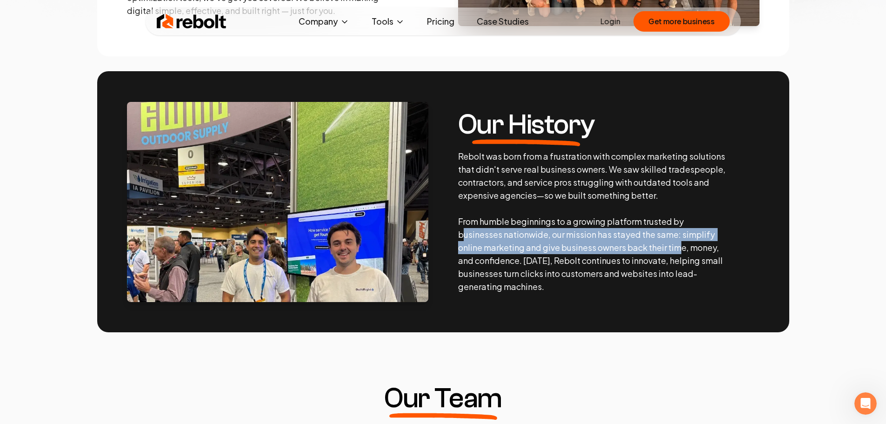
click at [680, 248] on p "Rebolt was born from a frustration with complex marketing solutions that didn't…" at bounding box center [592, 221] width 268 height 143
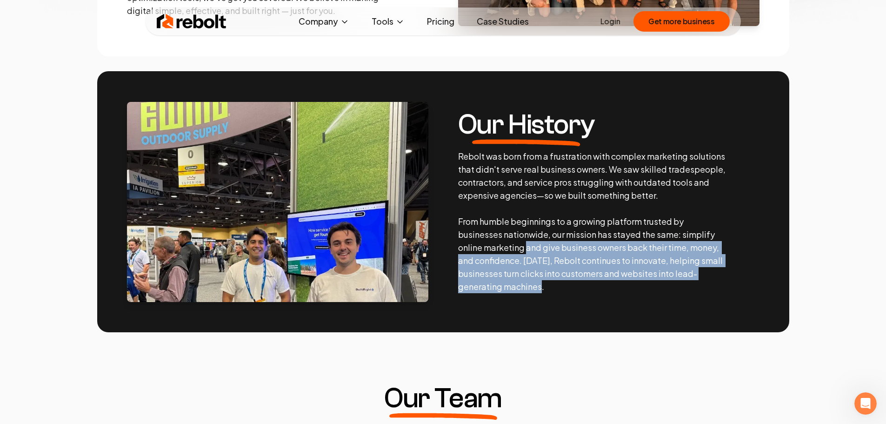
drag, startPoint x: 684, startPoint y: 288, endPoint x: 496, endPoint y: 234, distance: 196.1
click at [513, 238] on p "Rebolt was born from a frustration with complex marketing solutions that didn't…" at bounding box center [592, 221] width 268 height 143
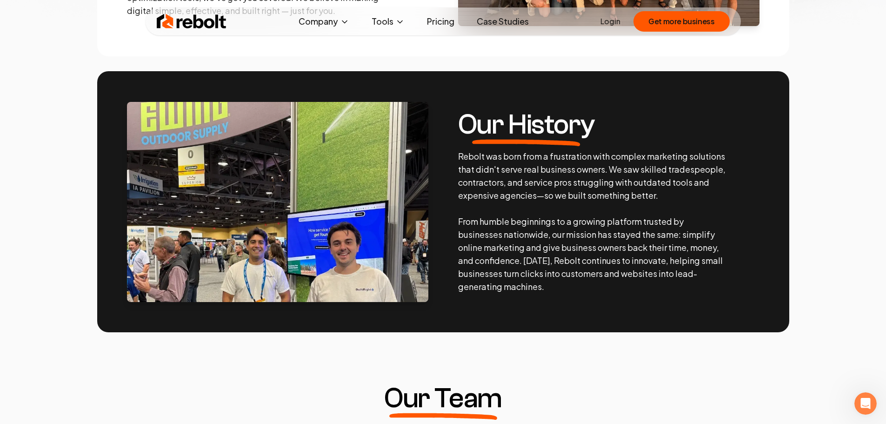
click at [496, 234] on p "Rebolt was born from a frustration with complex marketing solutions that didn't…" at bounding box center [592, 221] width 268 height 143
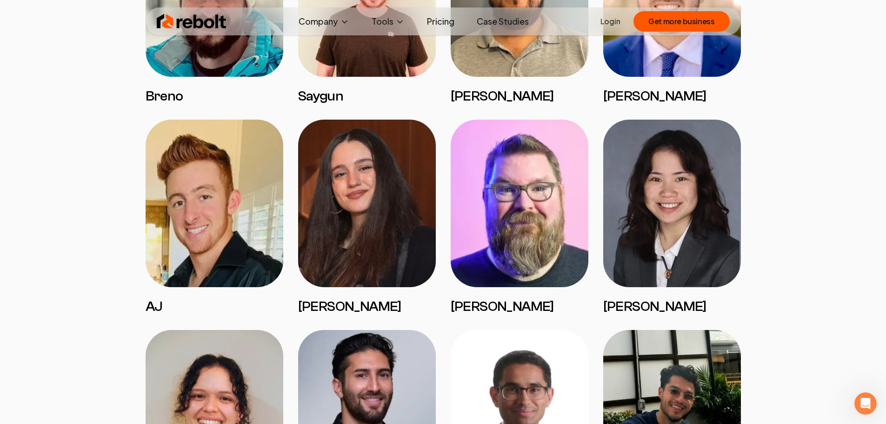
scroll to position [930, 0]
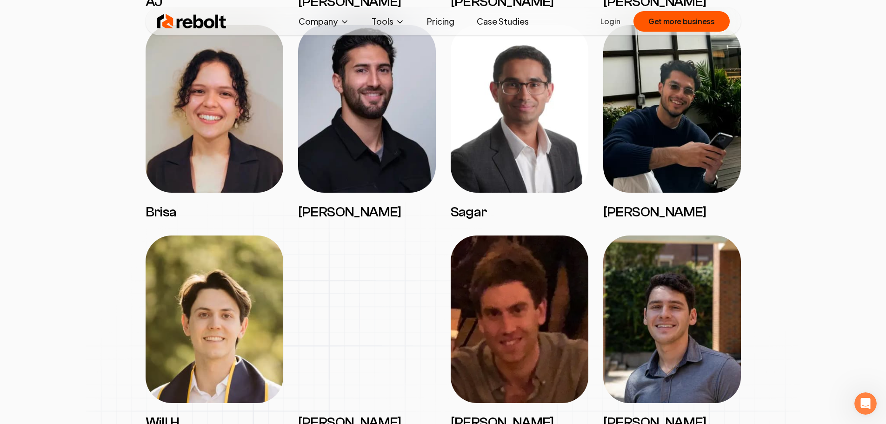
click at [226, 100] on img at bounding box center [215, 108] width 138 height 167
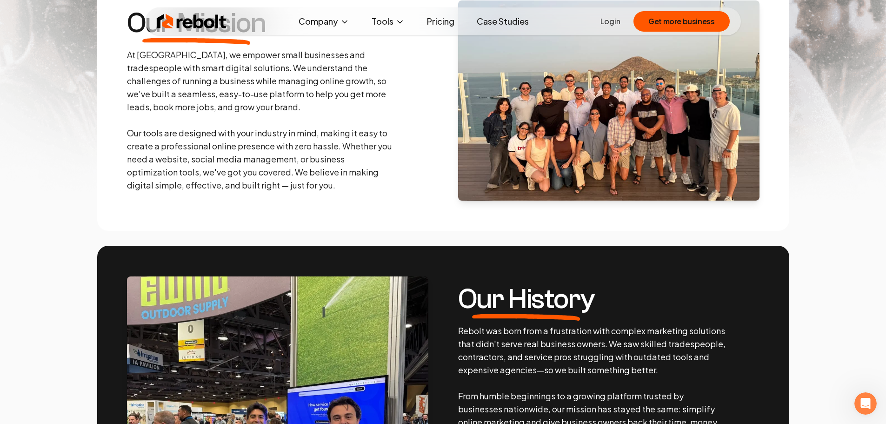
scroll to position [140, 0]
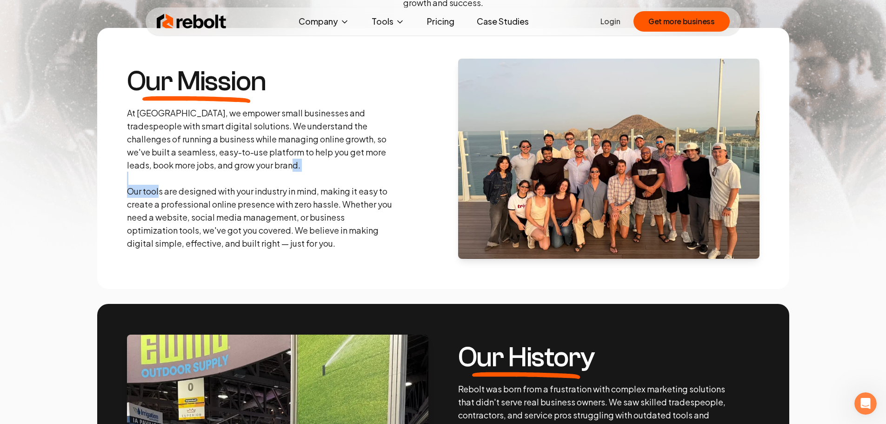
drag, startPoint x: 174, startPoint y: 194, endPoint x: 330, endPoint y: 194, distance: 156.3
click at [322, 194] on p "At [GEOGRAPHIC_DATA], we empower small businesses and tradespeople with smart d…" at bounding box center [261, 178] width 268 height 143
click at [330, 194] on p "At [GEOGRAPHIC_DATA], we empower small businesses and tradespeople with smart d…" at bounding box center [261, 178] width 268 height 143
drag, startPoint x: 381, startPoint y: 194, endPoint x: 208, endPoint y: 194, distance: 173.1
click at [209, 194] on p "At [GEOGRAPHIC_DATA], we empower small businesses and tradespeople with smart d…" at bounding box center [261, 178] width 268 height 143
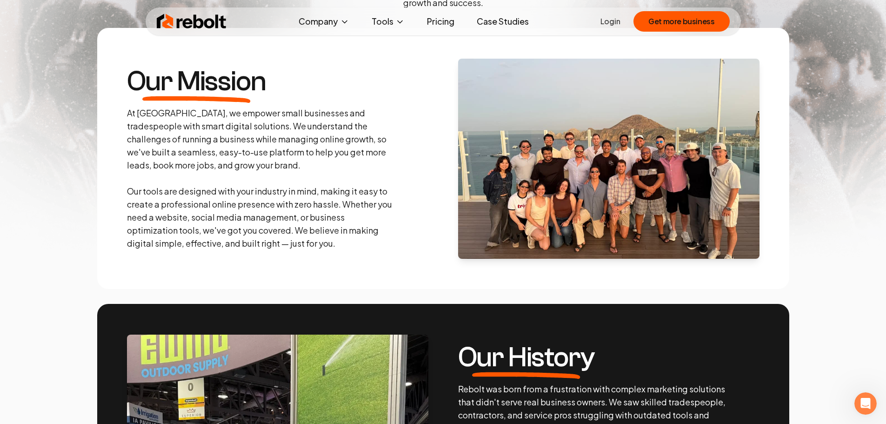
click at [208, 194] on p "At [GEOGRAPHIC_DATA], we empower small businesses and tradespeople with smart d…" at bounding box center [261, 178] width 268 height 143
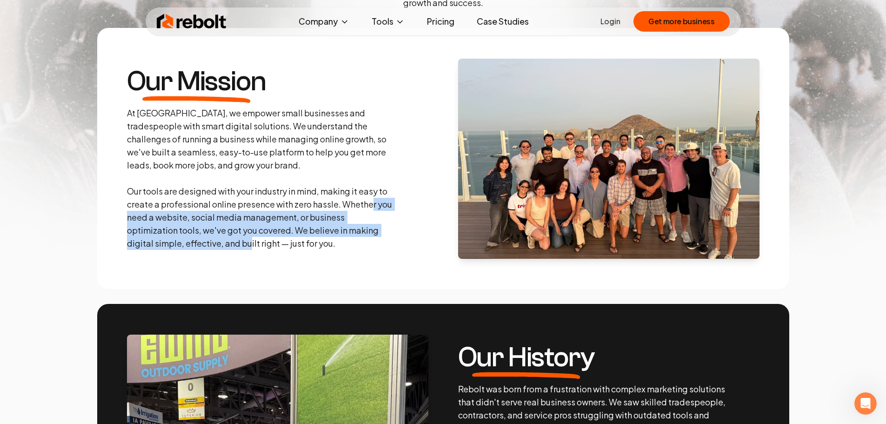
drag, startPoint x: 150, startPoint y: 220, endPoint x: 364, endPoint y: 248, distance: 215.9
click at [341, 244] on p "At [GEOGRAPHIC_DATA], we empower small businesses and tradespeople with smart d…" at bounding box center [261, 178] width 268 height 143
click at [364, 248] on p "At [GEOGRAPHIC_DATA], we empower small businesses and tradespeople with smart d…" at bounding box center [261, 178] width 268 height 143
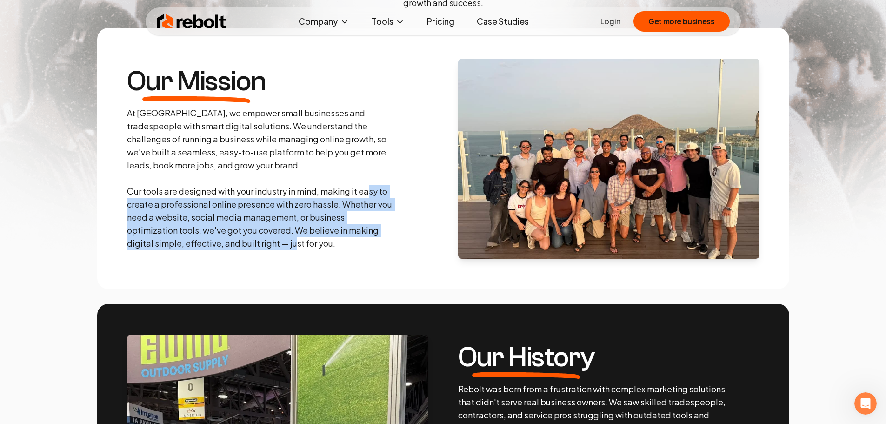
drag, startPoint x: 368, startPoint y: 251, endPoint x: 148, endPoint y: 207, distance: 224.4
click at [148, 207] on section "Our Mission At Rebolt, we empower small businesses and tradespeople with smart …" at bounding box center [443, 158] width 692 height 261
click at [148, 207] on p "At [GEOGRAPHIC_DATA], we empower small businesses and tradespeople with smart d…" at bounding box center [261, 178] width 268 height 143
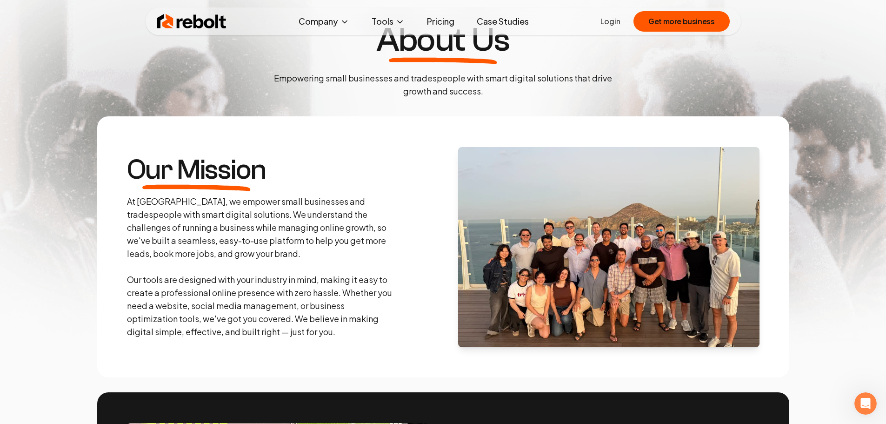
scroll to position [0, 0]
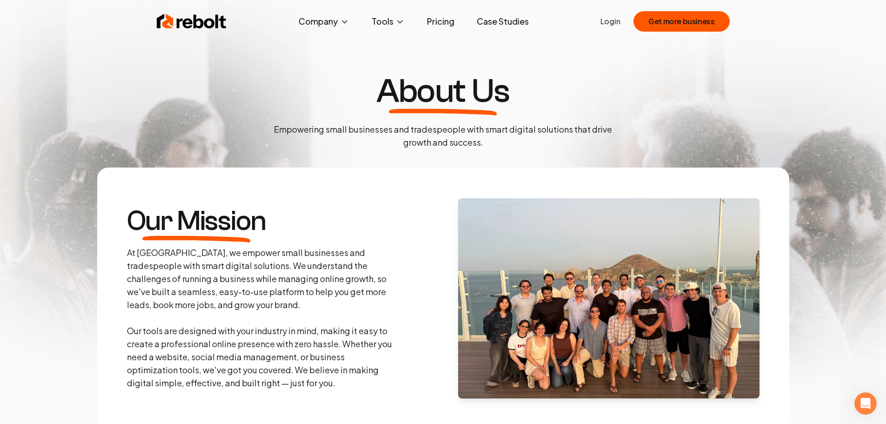
click at [495, 24] on link "Case Studies" at bounding box center [502, 21] width 67 height 19
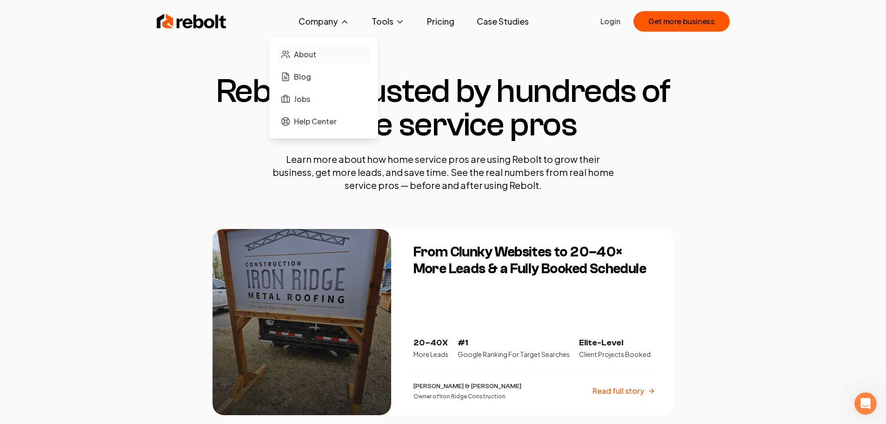
click at [310, 60] on link "About" at bounding box center [323, 54] width 93 height 19
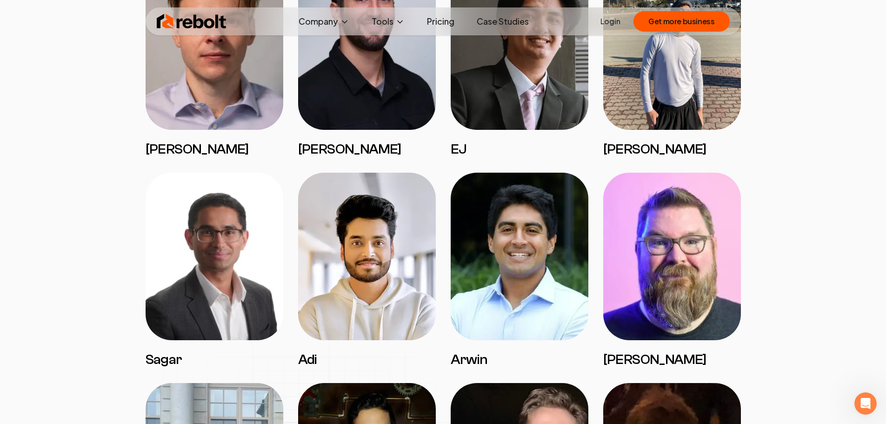
scroll to position [1070, 0]
